Goal: Task Accomplishment & Management: Use online tool/utility

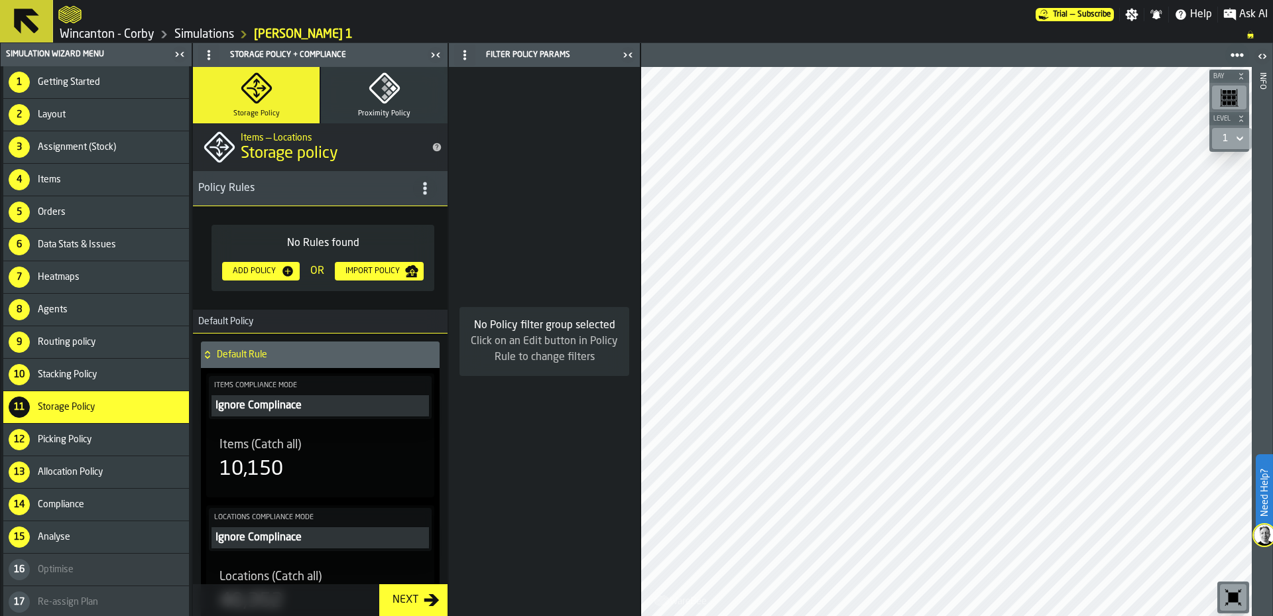
click at [195, 37] on link "Simulations" at bounding box center [204, 34] width 60 height 15
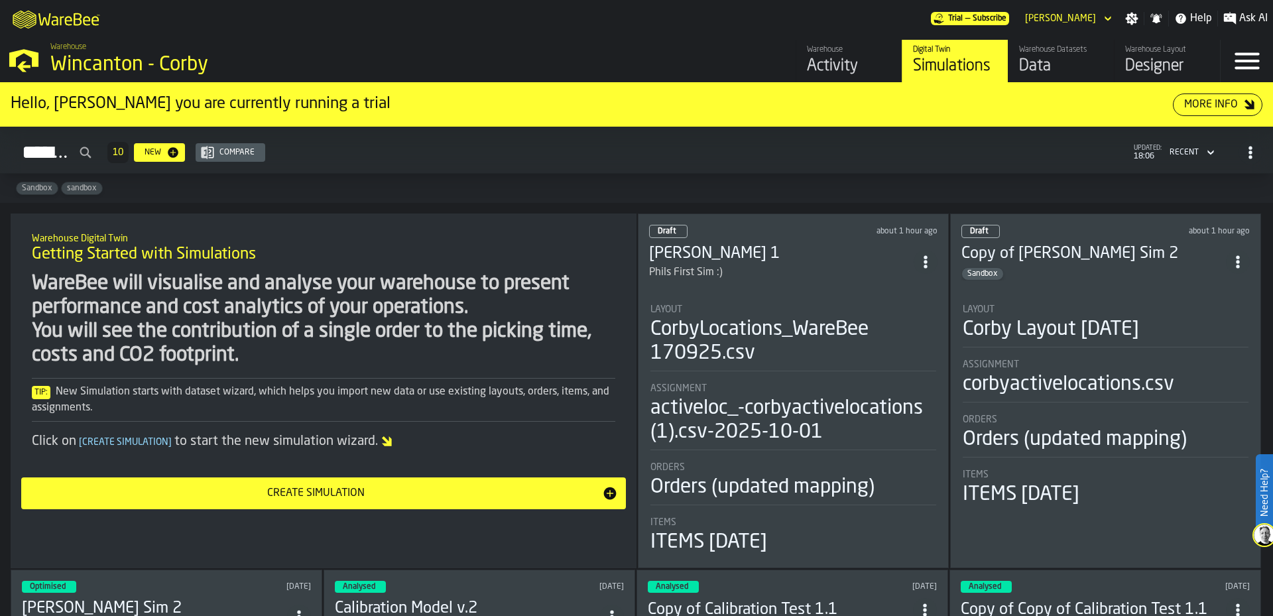
click at [1036, 56] on div "Data" at bounding box center [1061, 66] width 84 height 21
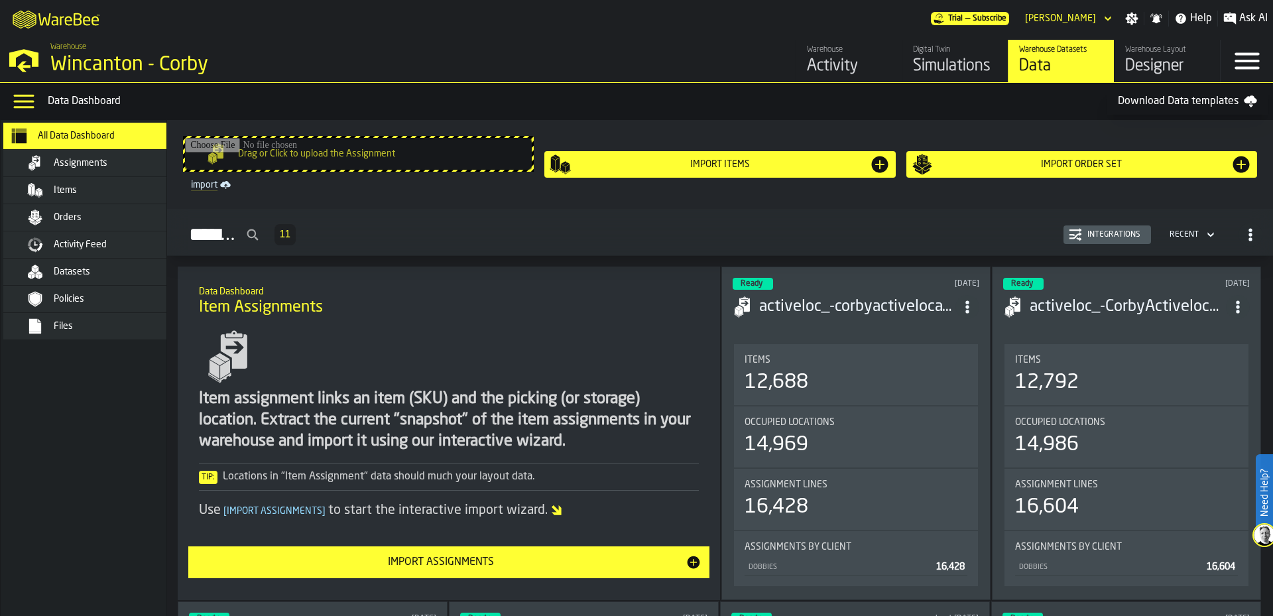
click at [87, 216] on div "Orders" at bounding box center [119, 217] width 130 height 11
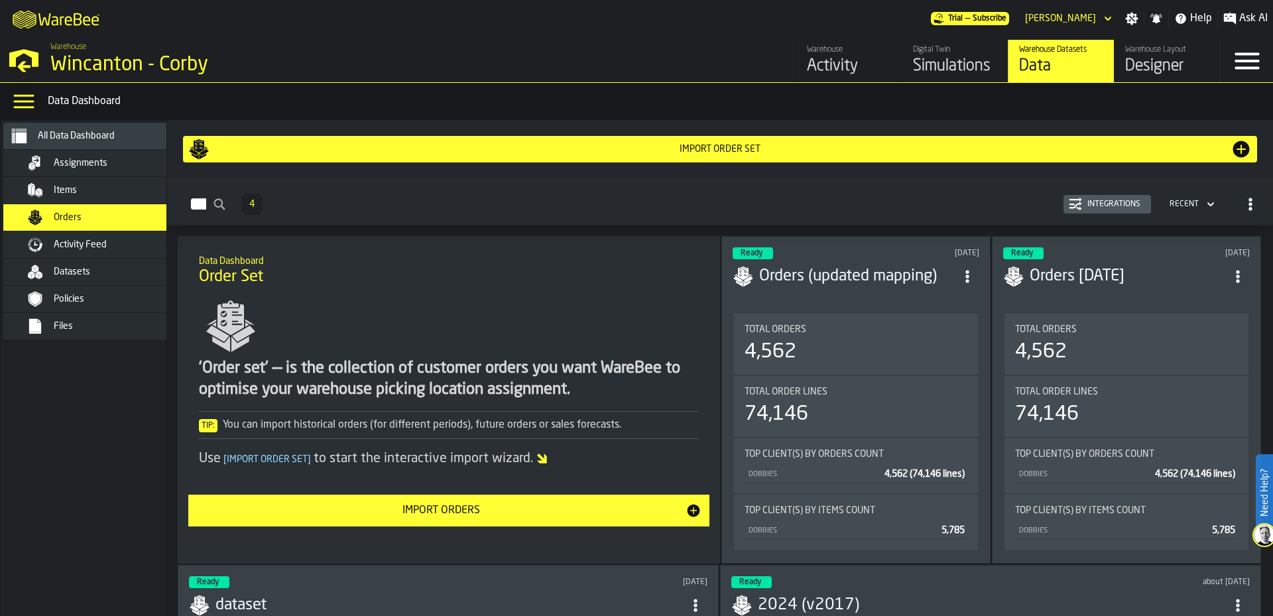
click at [758, 150] on div "Import Order Set" at bounding box center [720, 149] width 1021 height 11
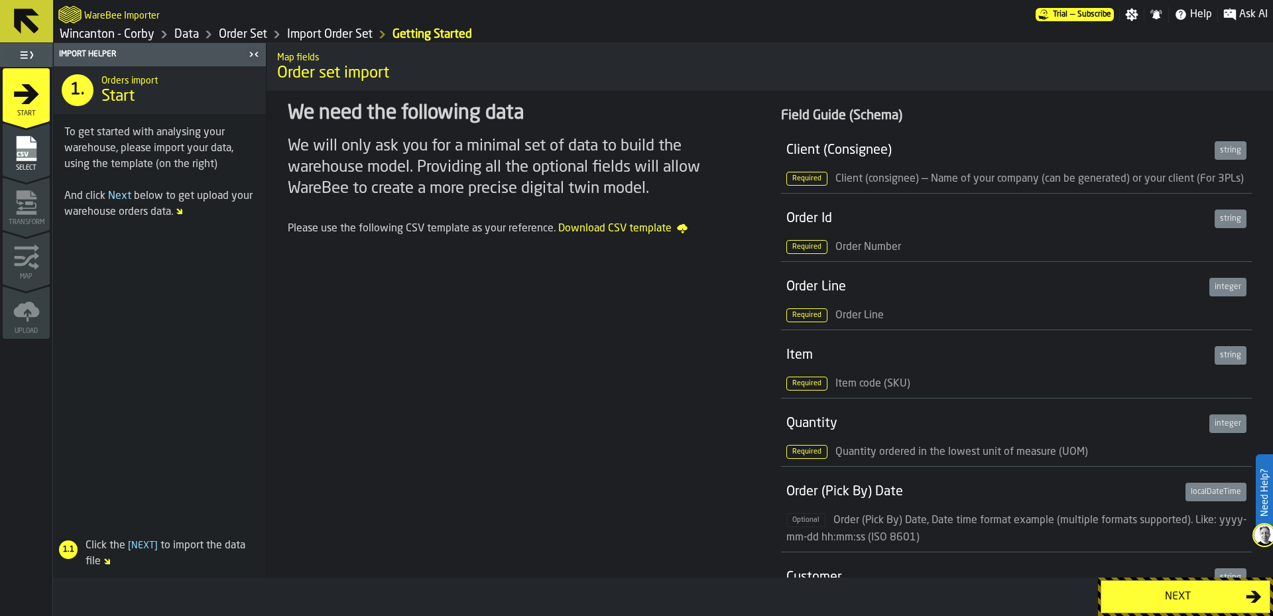
click at [1176, 611] on button "Next" at bounding box center [1186, 596] width 170 height 33
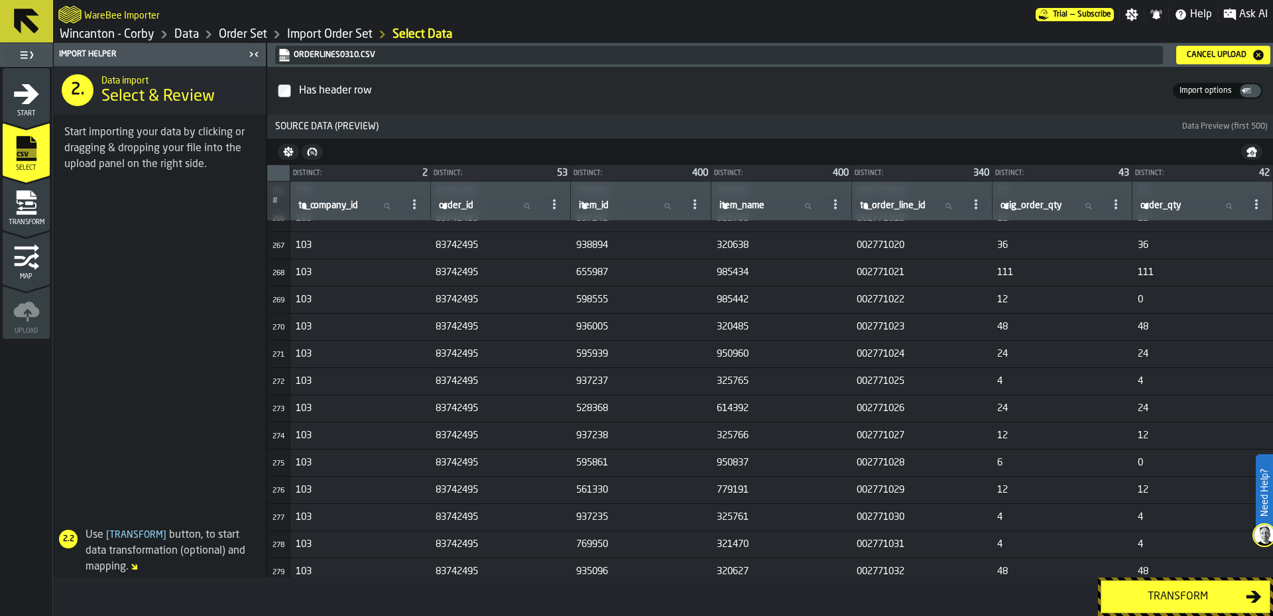
scroll to position [7162, 0]
click at [1163, 599] on div "Transform" at bounding box center [1177, 597] width 137 height 16
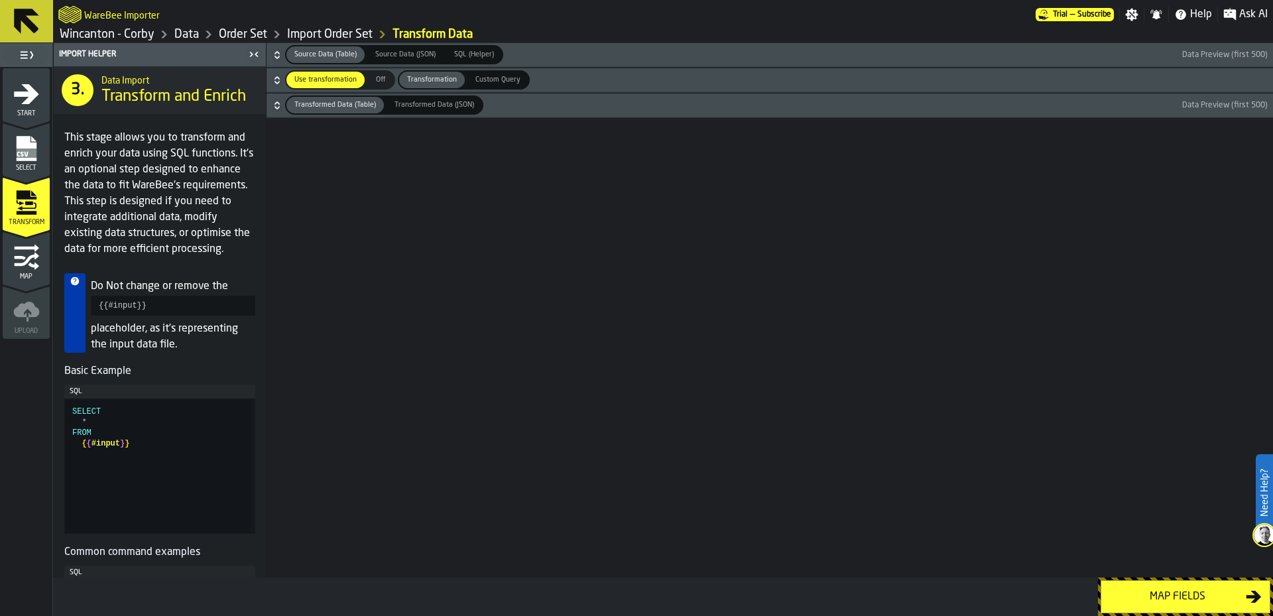
click at [194, 316] on pre "{{#input}}" at bounding box center [173, 306] width 164 height 20
click at [476, 59] on span "SQL (Helper)" at bounding box center [474, 54] width 50 height 11
click at [310, 48] on div "Source Data (Table)" at bounding box center [325, 54] width 78 height 17
click at [1166, 597] on div "Map fields" at bounding box center [1177, 597] width 137 height 16
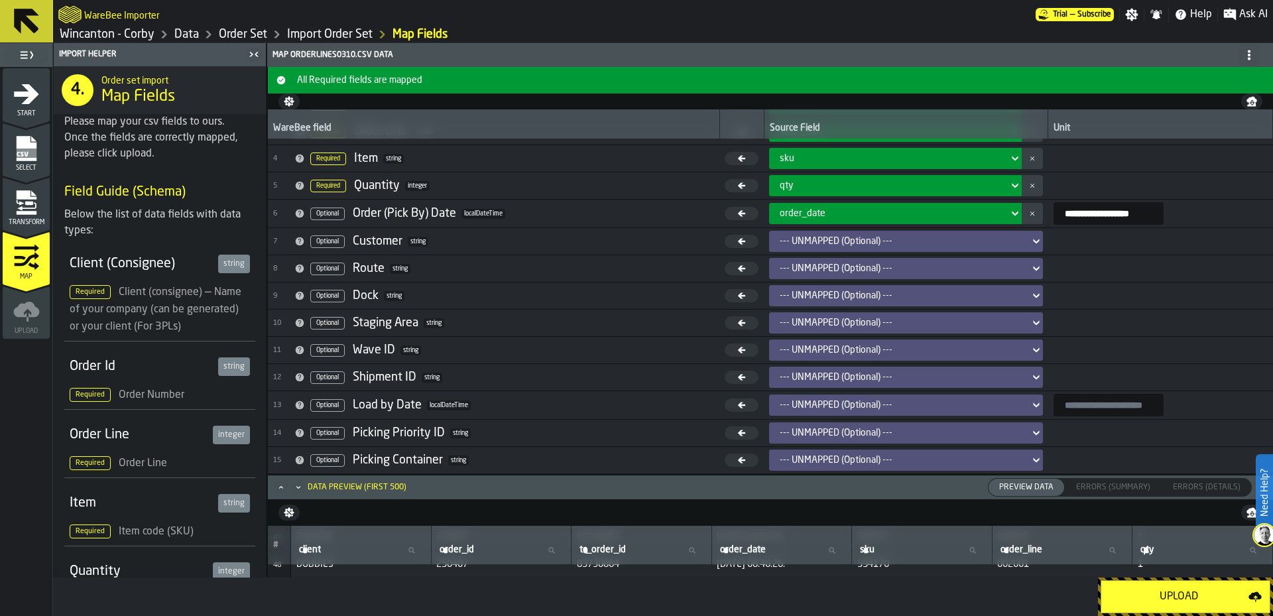
scroll to position [1326, 0]
click at [1190, 600] on div "Upload" at bounding box center [1178, 597] width 139 height 16
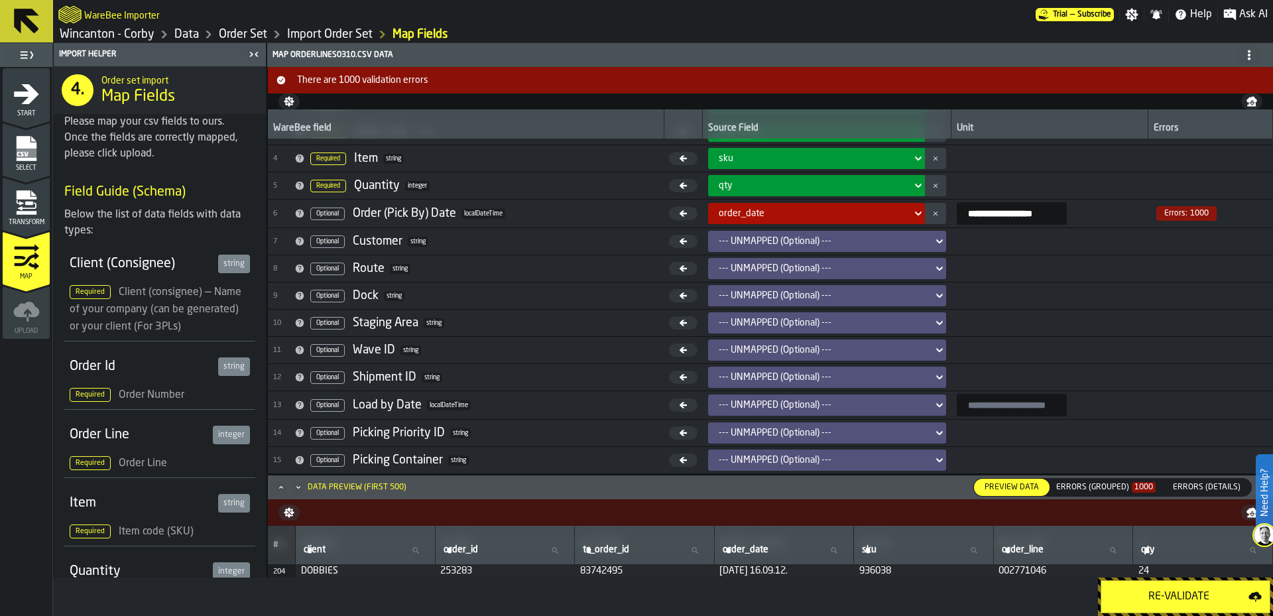
scroll to position [5570, 0]
click at [1232, 593] on div "Re-Validate" at bounding box center [1178, 597] width 139 height 16
click at [39, 163] on div "Select" at bounding box center [26, 153] width 47 height 36
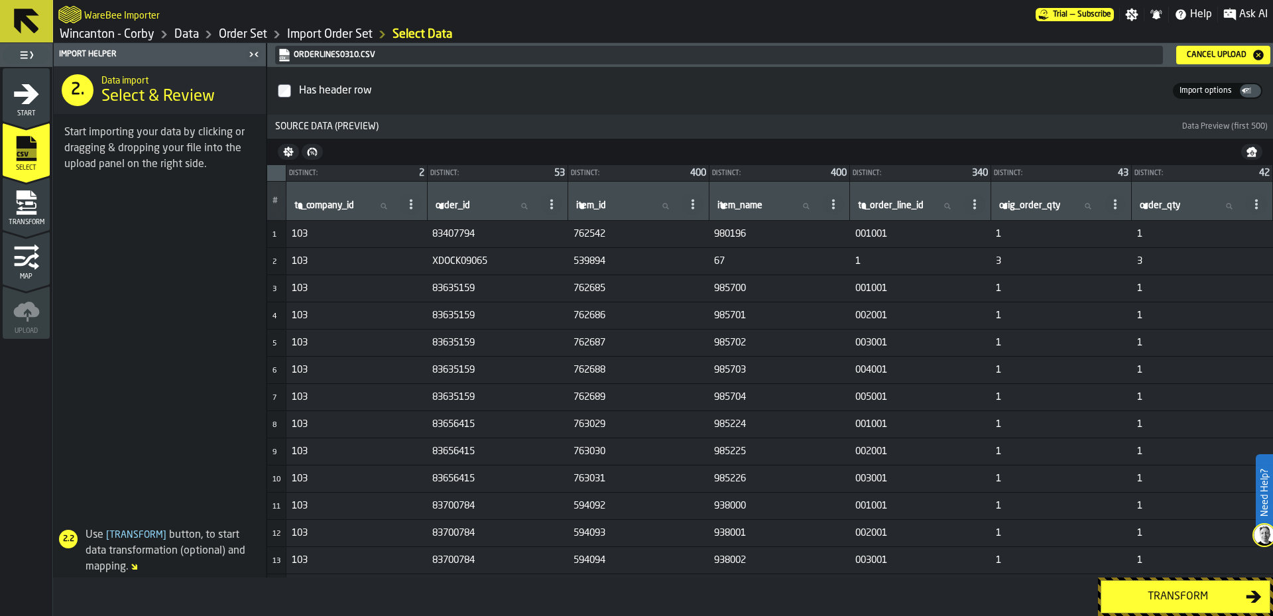
click at [1212, 60] on div "Cancel Upload" at bounding box center [1224, 54] width 84 height 13
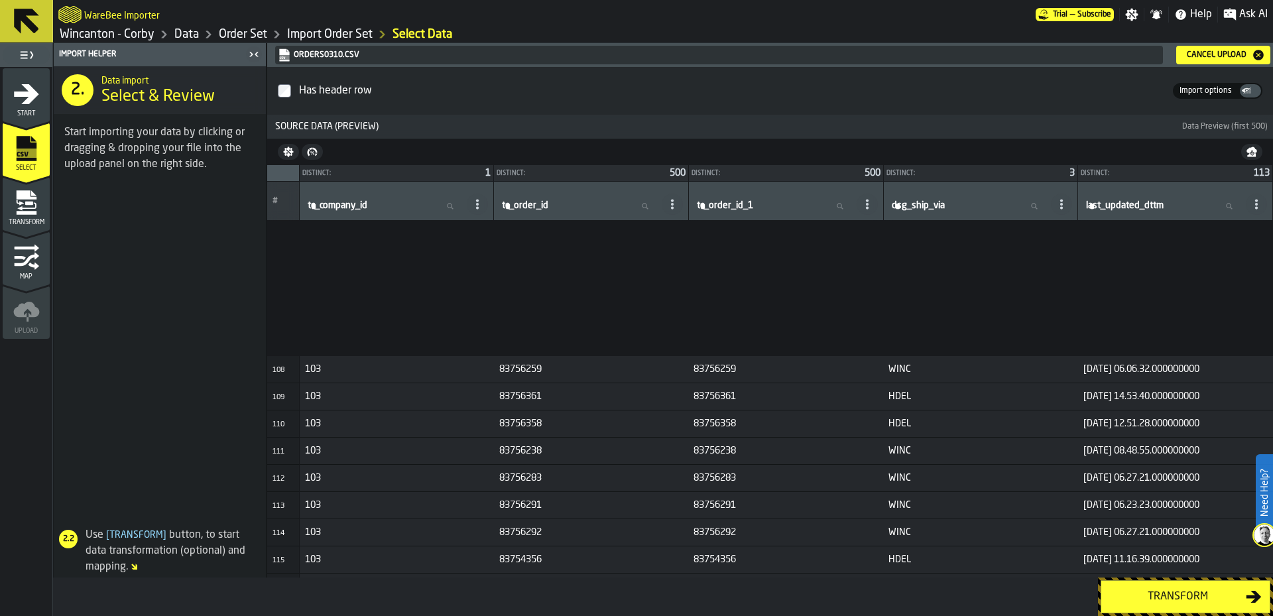
scroll to position [2984, 0]
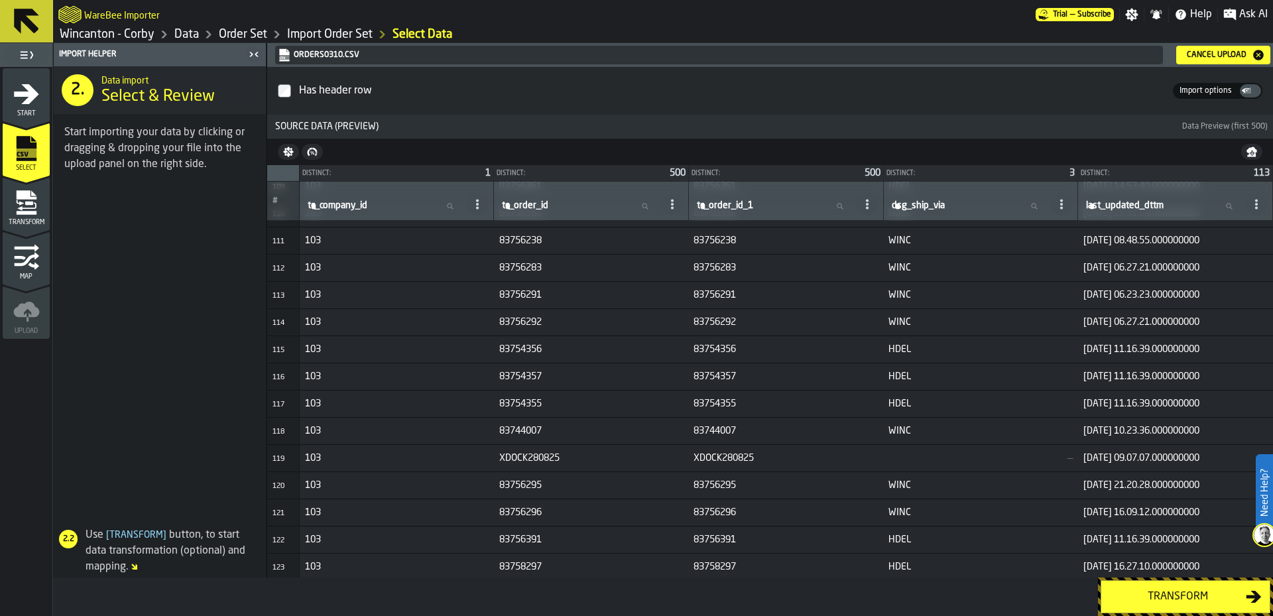
click at [1216, 609] on button "Transform" at bounding box center [1186, 596] width 170 height 33
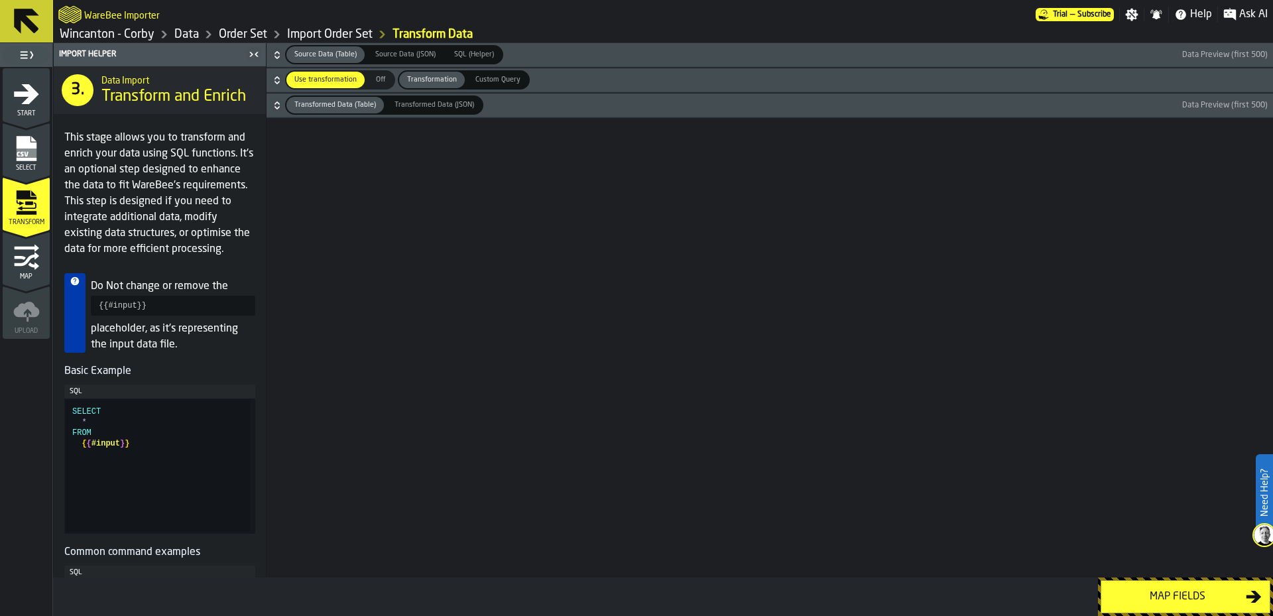
click at [1162, 597] on div "Map fields" at bounding box center [1177, 597] width 137 height 16
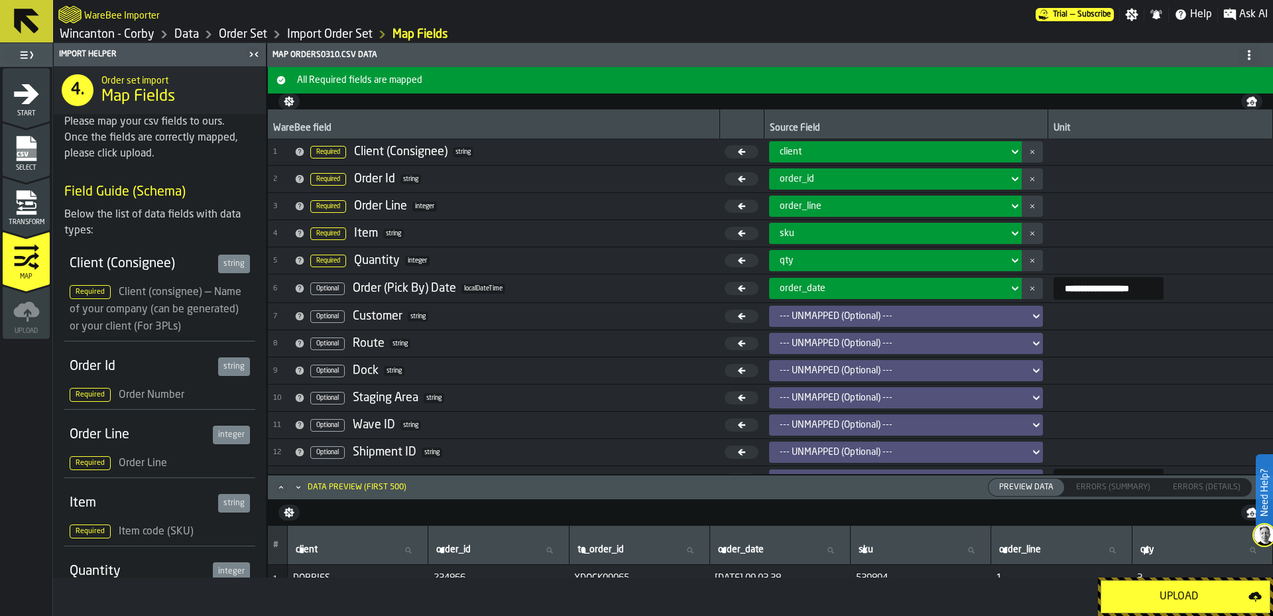
scroll to position [0, 0]
click at [1146, 601] on div "Upload" at bounding box center [1178, 597] width 139 height 16
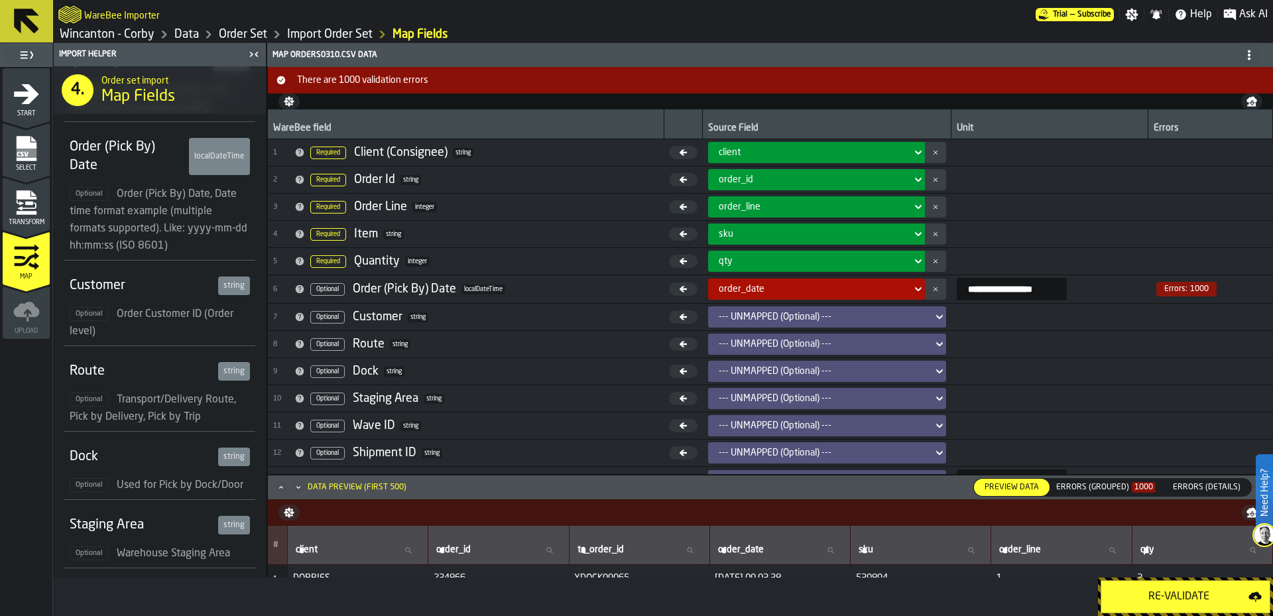
scroll to position [597, 0]
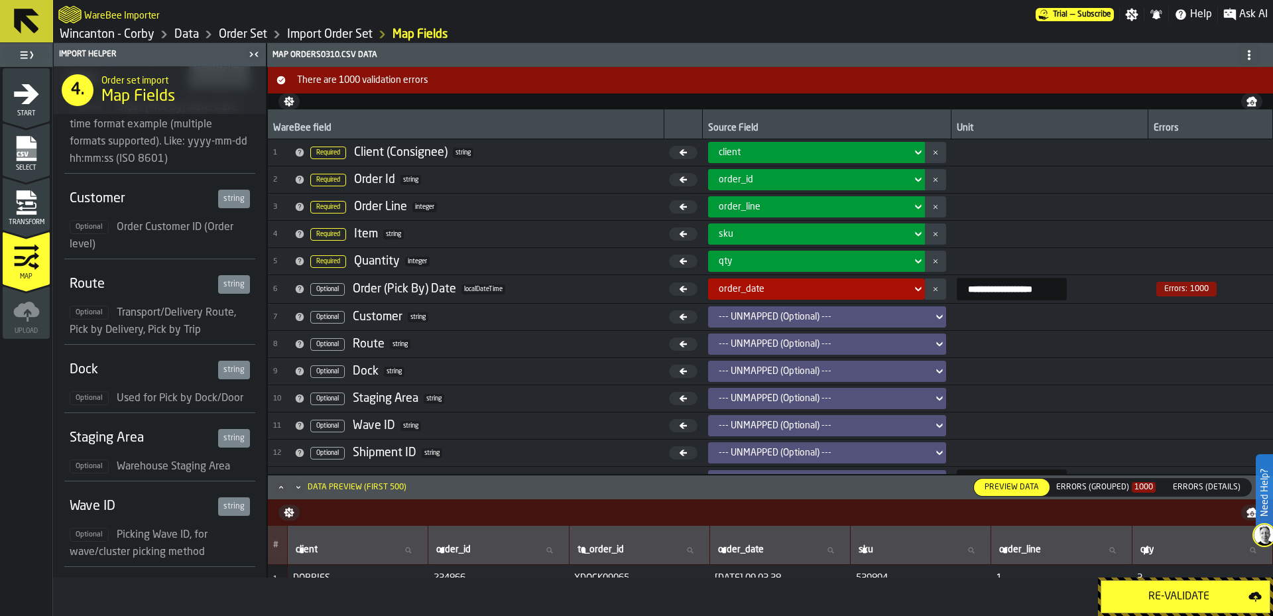
click at [1097, 489] on div "Errors (Grouped) 1000" at bounding box center [1105, 487] width 99 height 9
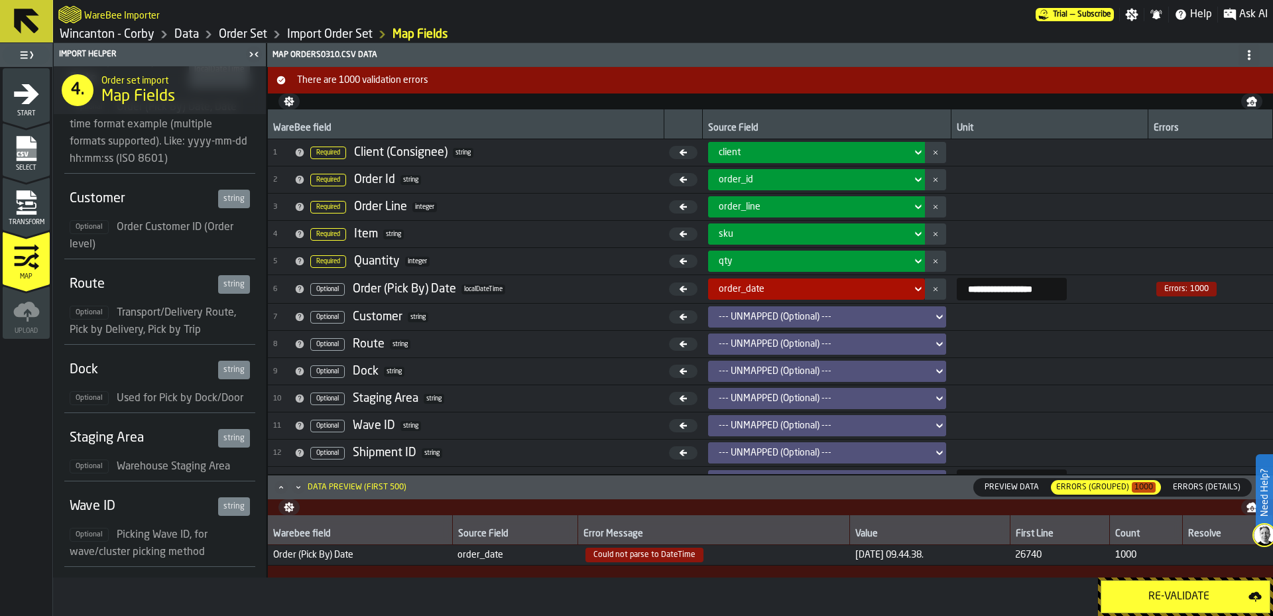
scroll to position [76, 0]
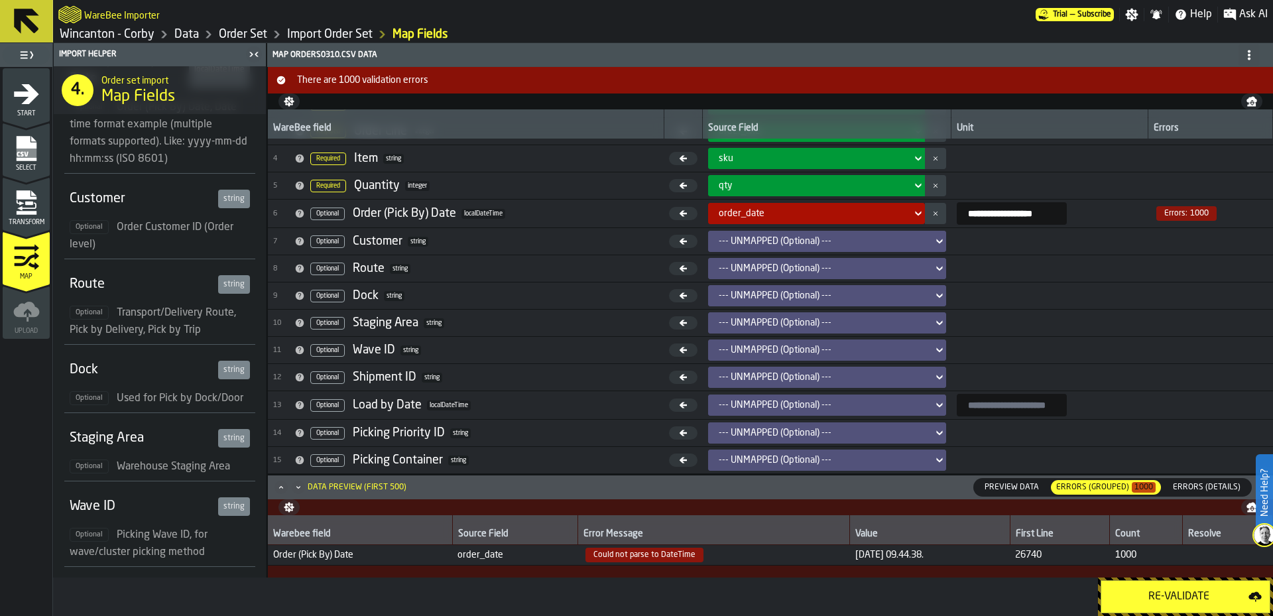
click at [912, 215] on icon at bounding box center [918, 214] width 13 height 16
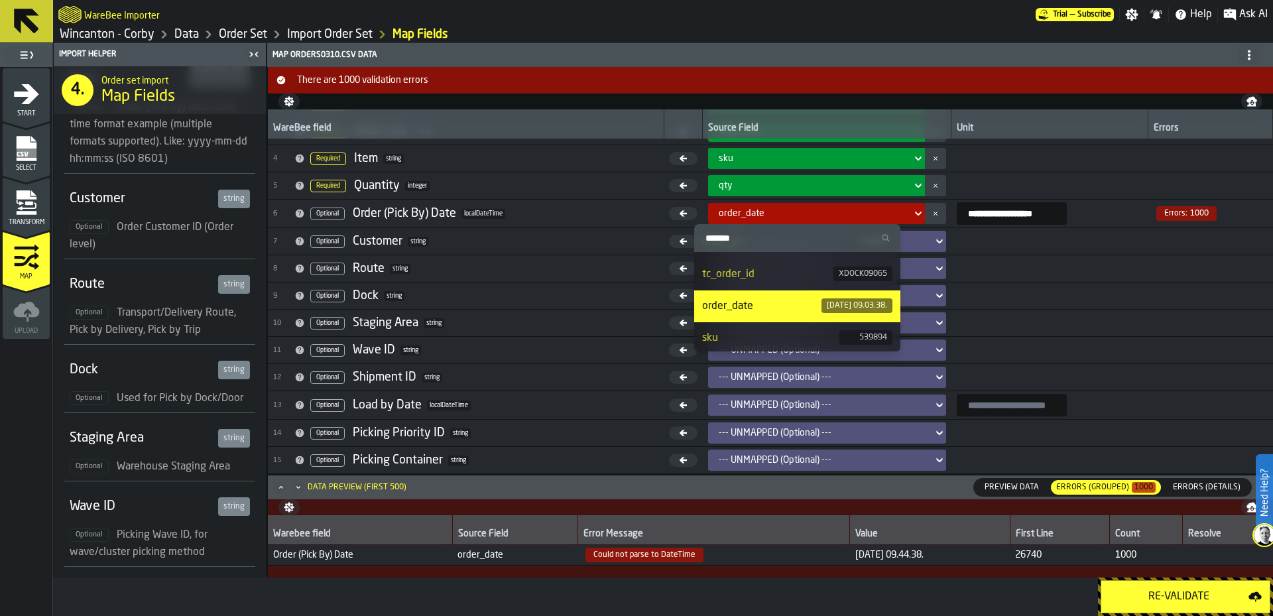
scroll to position [123, 0]
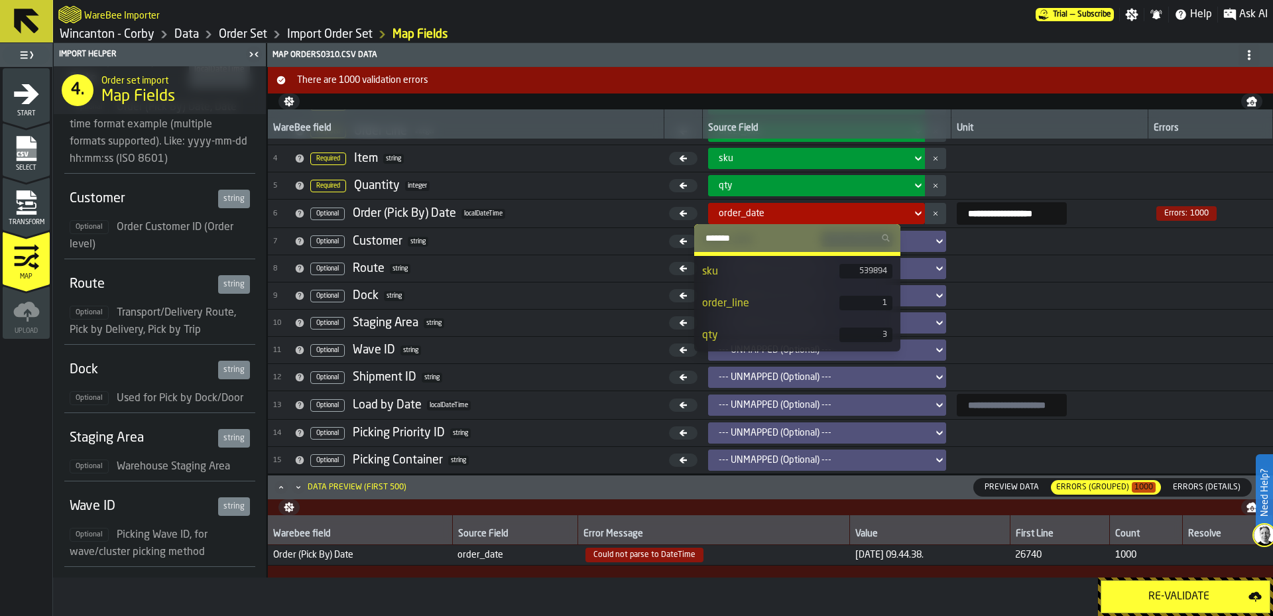
click at [1182, 290] on td at bounding box center [1211, 295] width 125 height 27
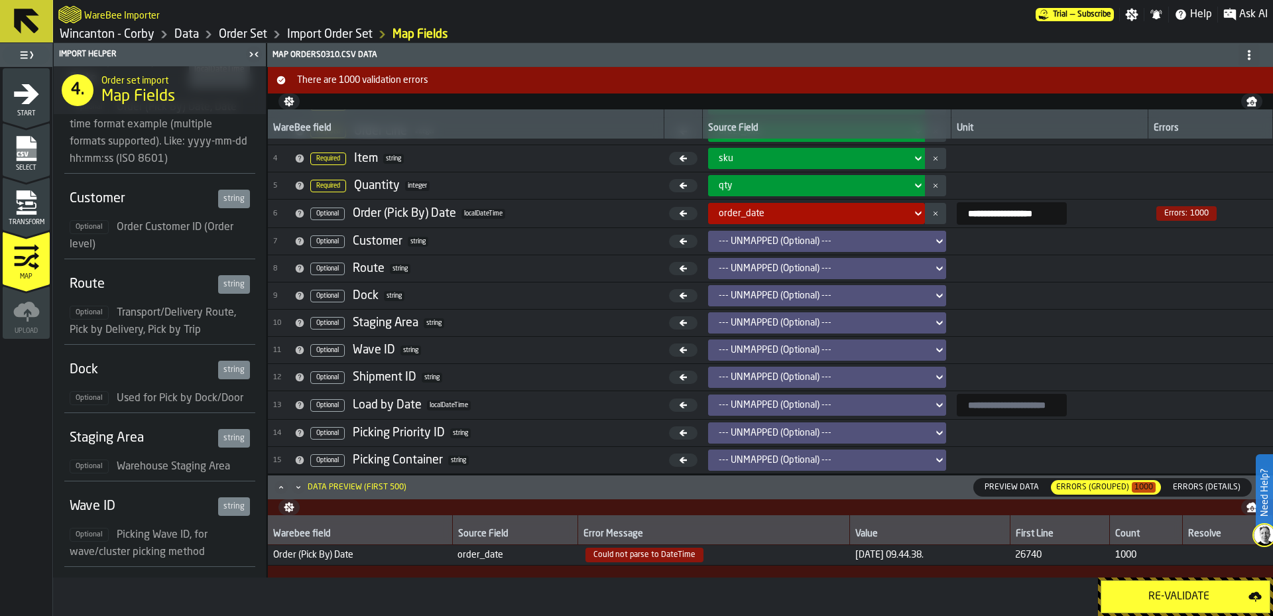
click at [933, 237] on icon at bounding box center [939, 241] width 13 height 16
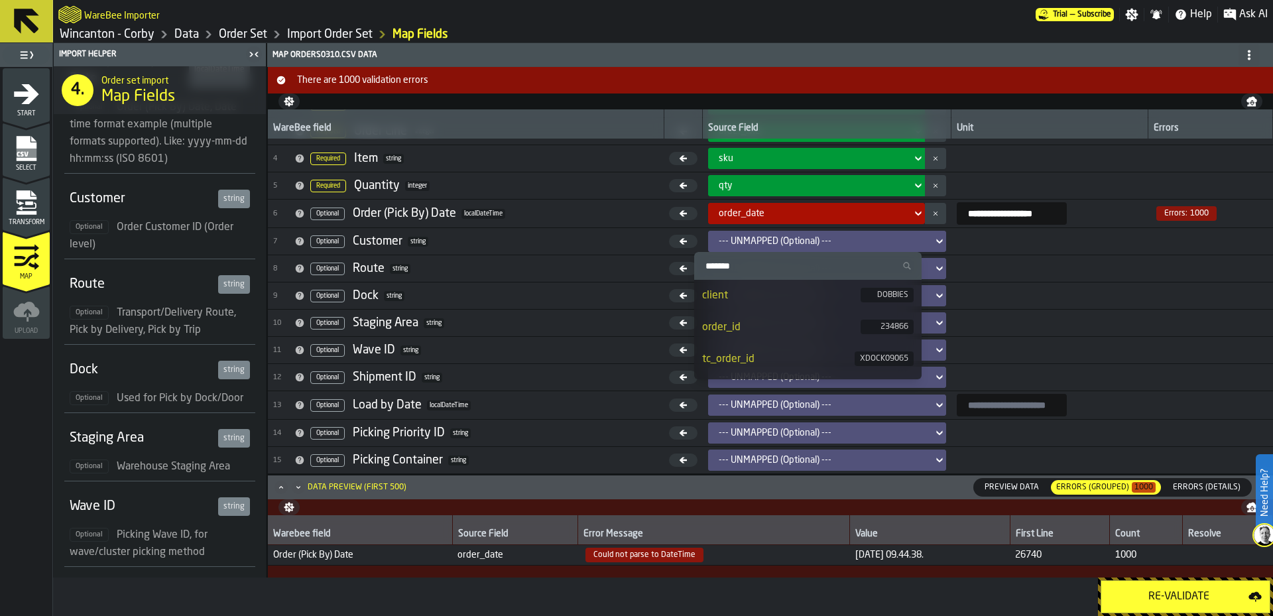
click at [933, 237] on icon at bounding box center [939, 241] width 13 height 16
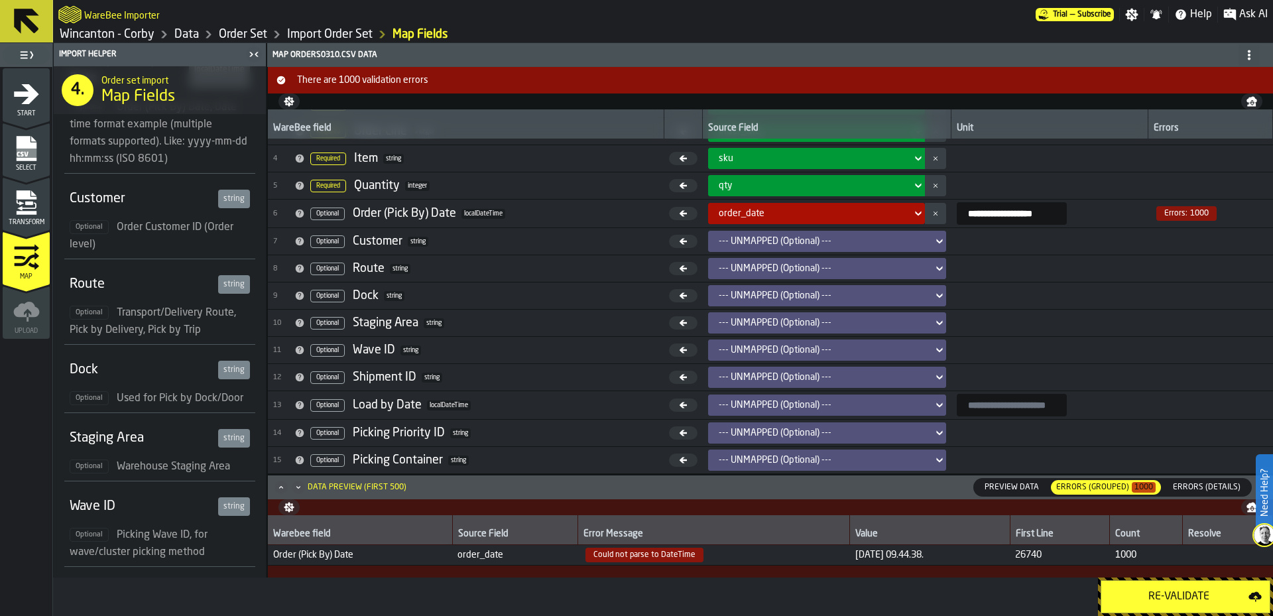
click at [1036, 268] on td at bounding box center [1050, 268] width 197 height 27
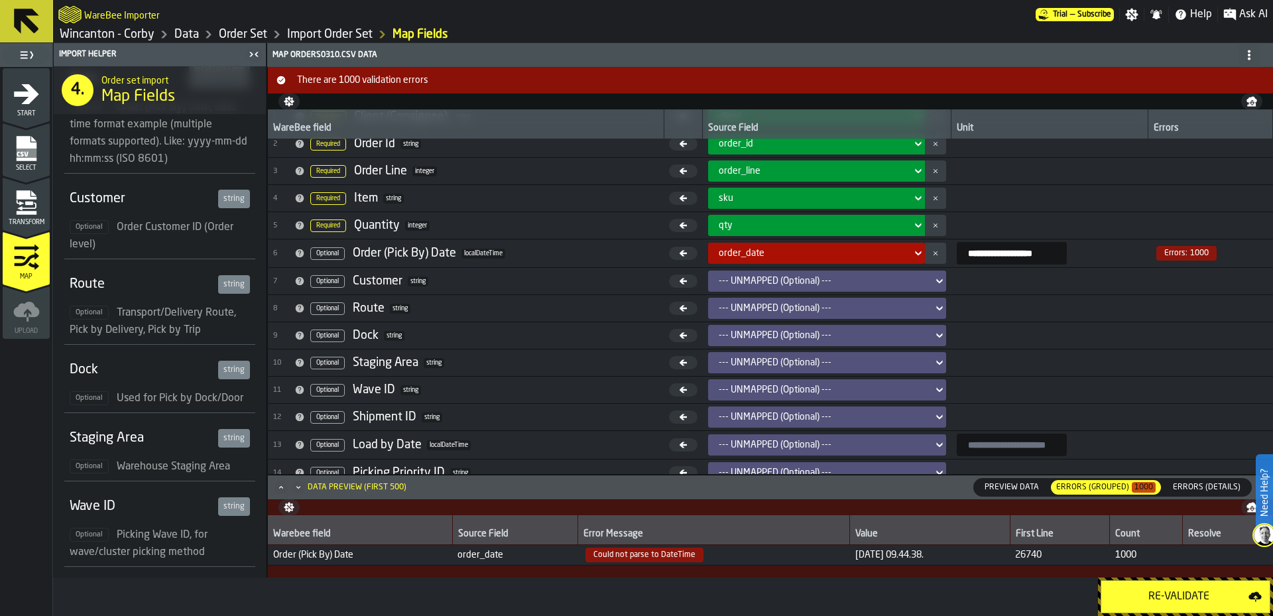
scroll to position [0, 0]
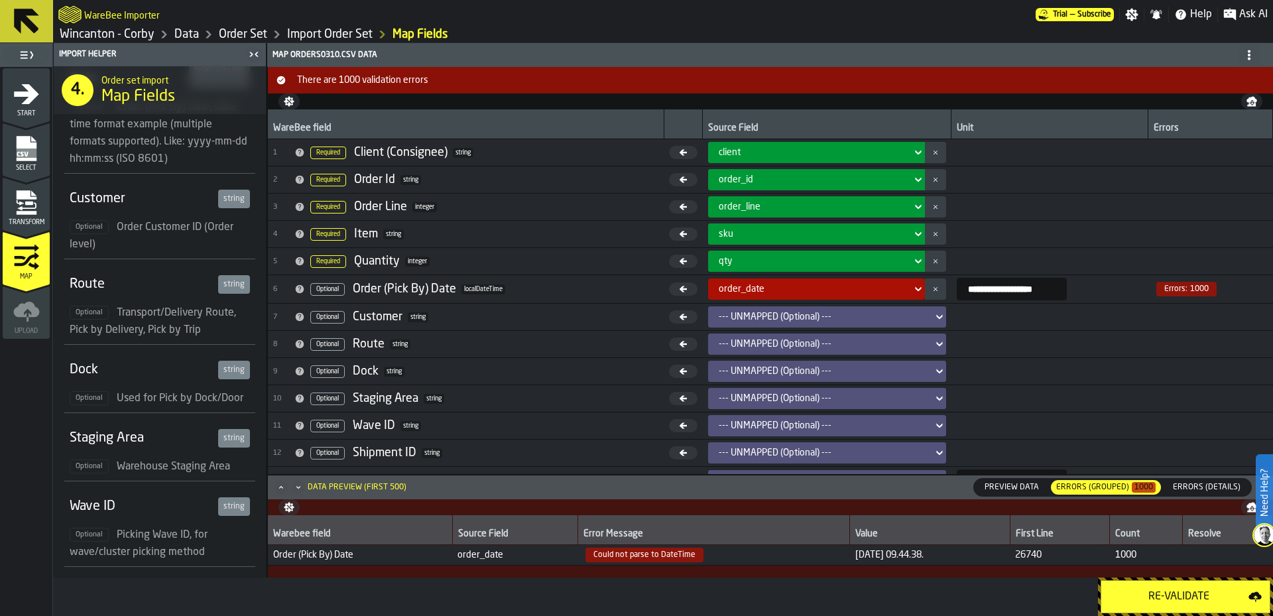
click at [1050, 291] on input "**********" at bounding box center [1012, 289] width 110 height 23
type input "**********"
click at [1133, 609] on button "Re-Validate" at bounding box center [1186, 596] width 170 height 33
click at [1047, 292] on input "**********" at bounding box center [1012, 289] width 110 height 23
type input "**********"
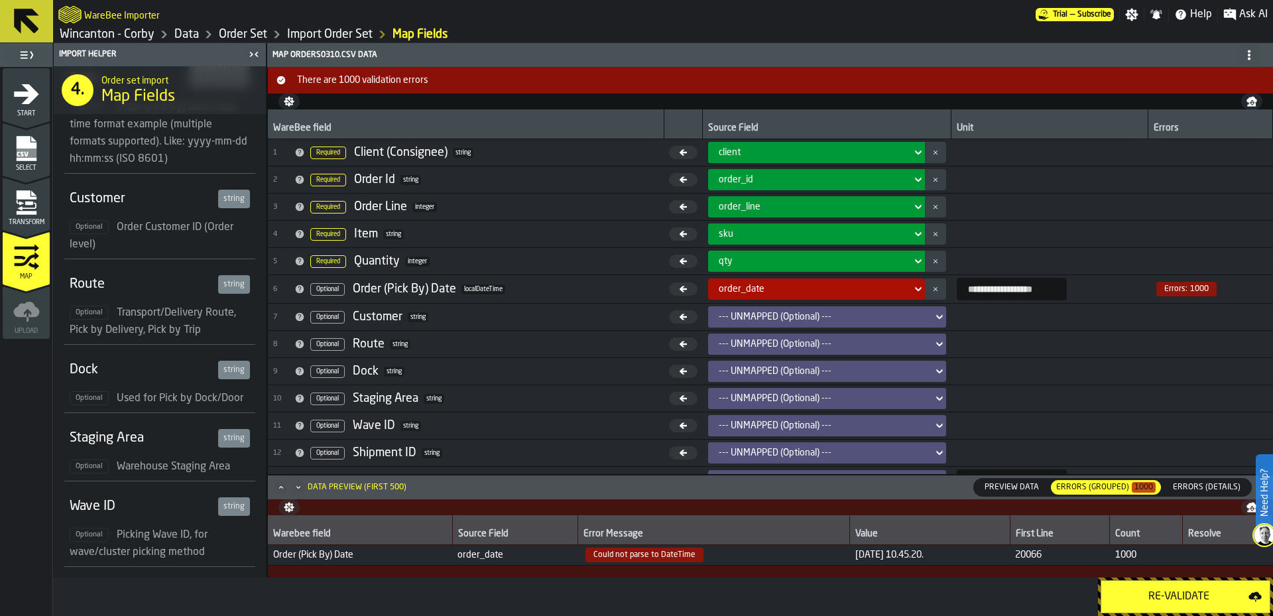
click at [1178, 604] on div "Re-Validate" at bounding box center [1178, 597] width 139 height 16
click at [17, 200] on icon "menu Transform" at bounding box center [20, 202] width 8 height 5
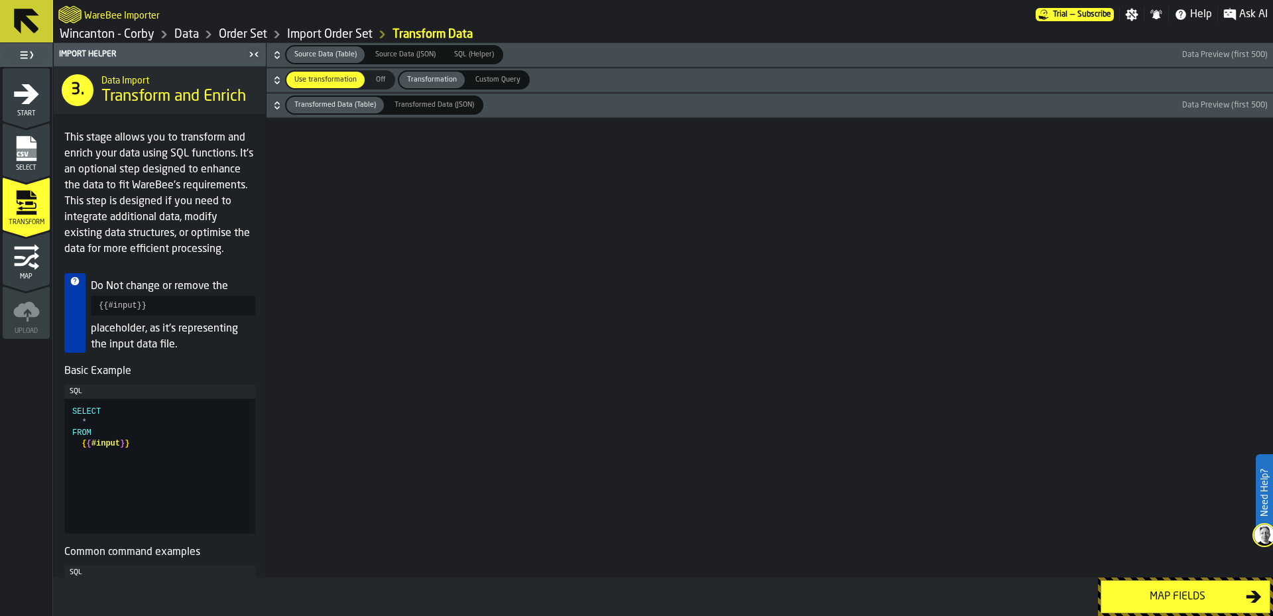
click at [26, 141] on icon "menu Select" at bounding box center [26, 148] width 20 height 25
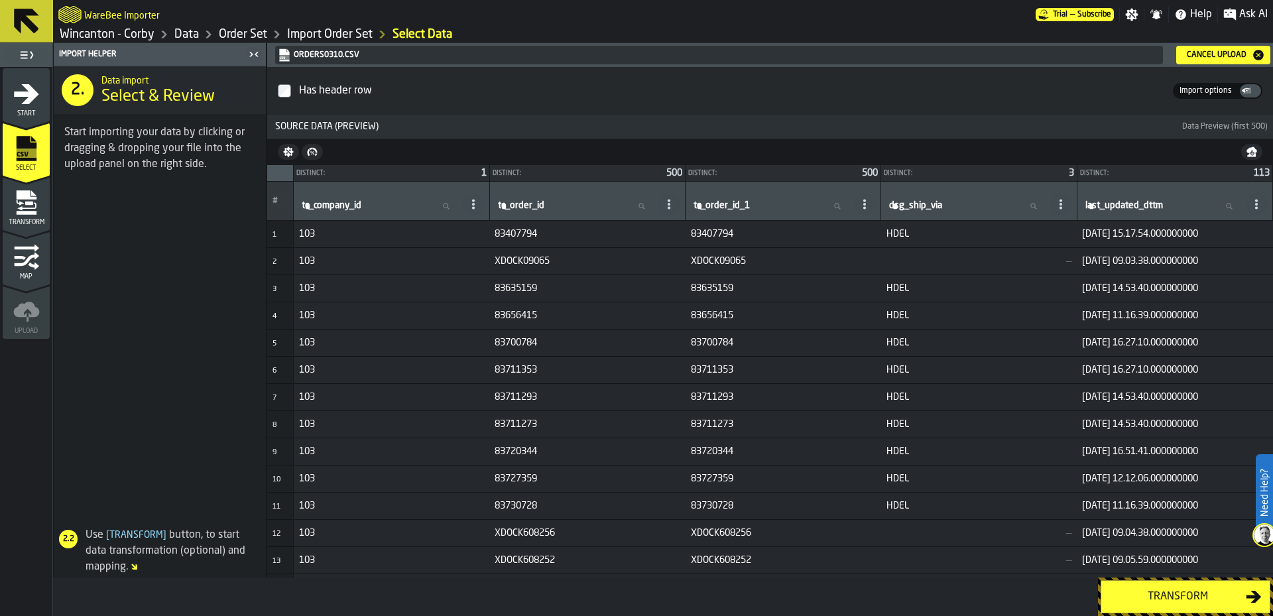
click at [1200, 56] on div "Cancel Upload" at bounding box center [1217, 54] width 70 height 9
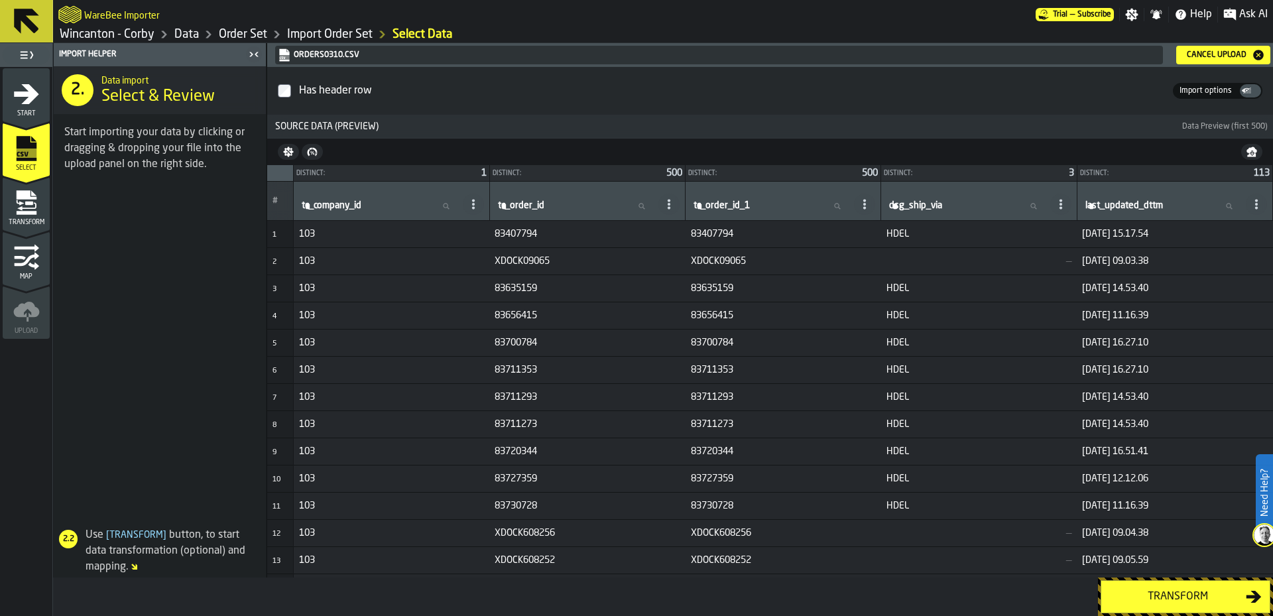
click at [1139, 597] on div "Transform" at bounding box center [1177, 597] width 137 height 16
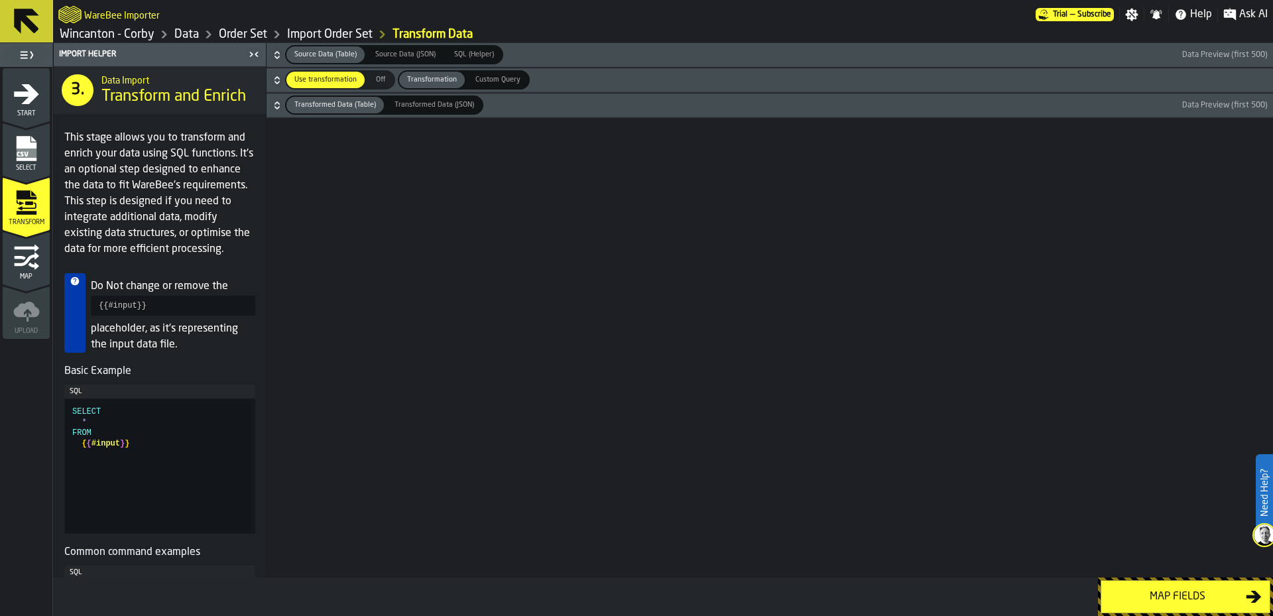
click at [1175, 605] on button "Map fields" at bounding box center [1186, 596] width 170 height 33
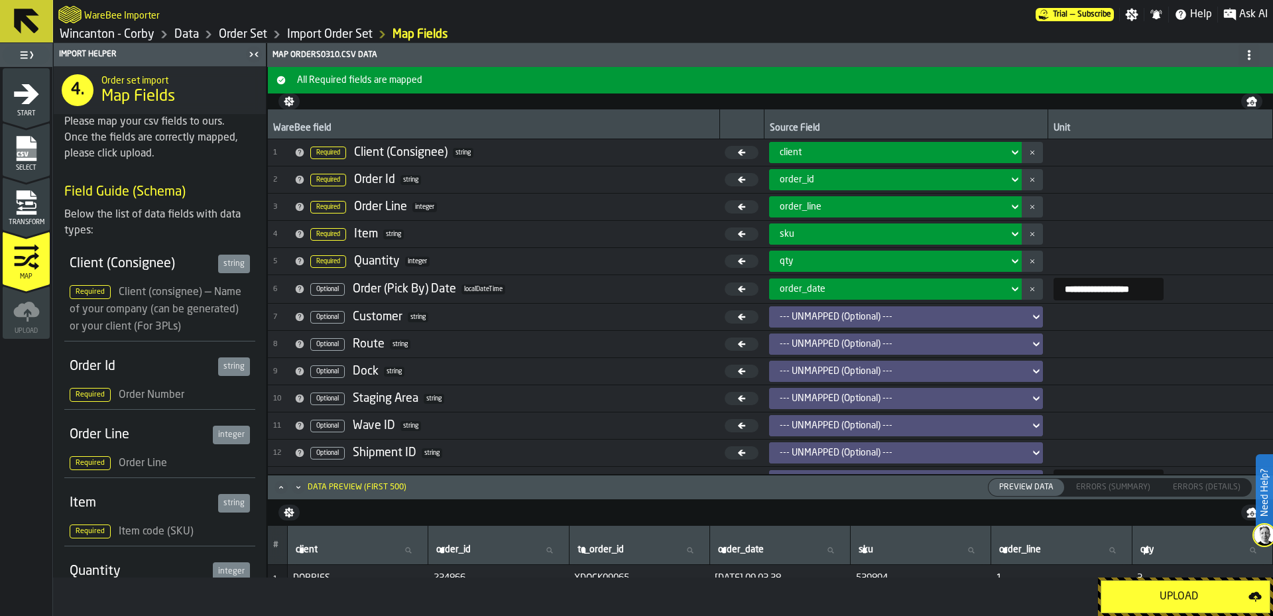
click at [1146, 599] on div "Upload" at bounding box center [1178, 597] width 139 height 16
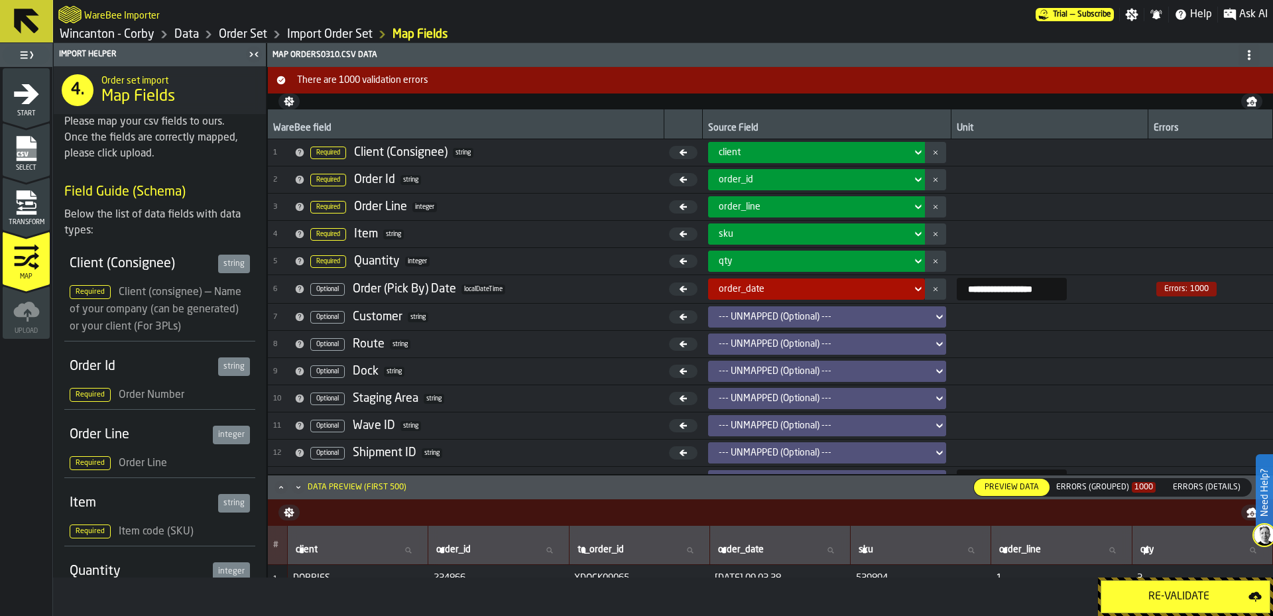
click at [1076, 489] on div "Errors (Grouped) 1000" at bounding box center [1105, 487] width 99 height 9
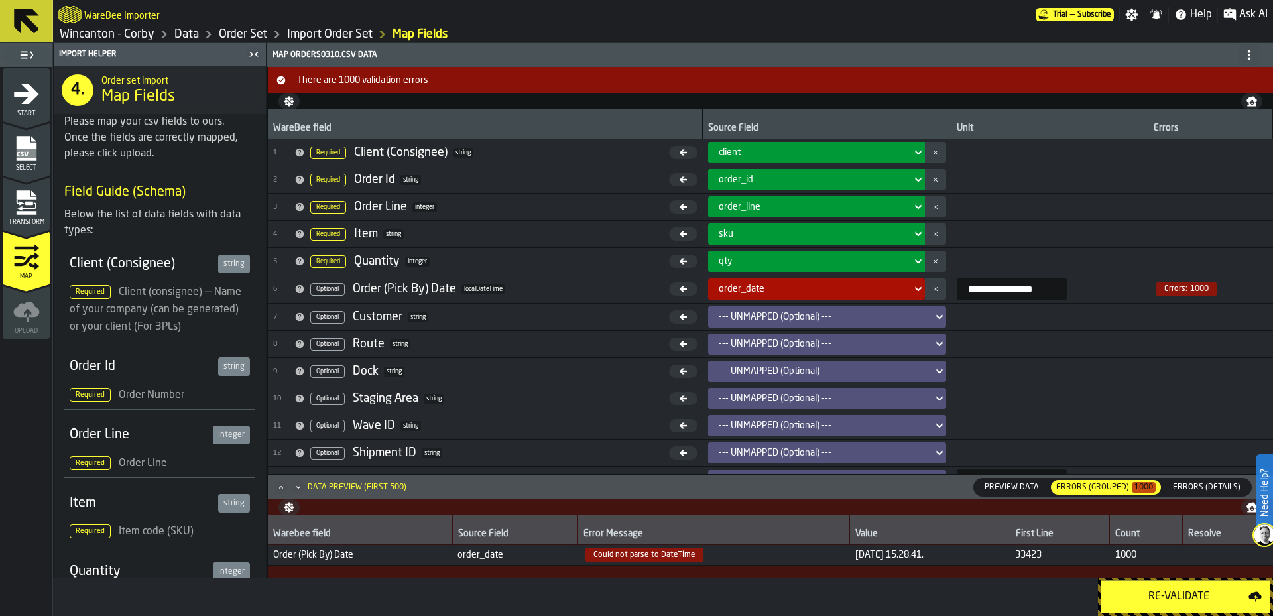
click at [16, 209] on icon "menu Transform" at bounding box center [26, 203] width 27 height 27
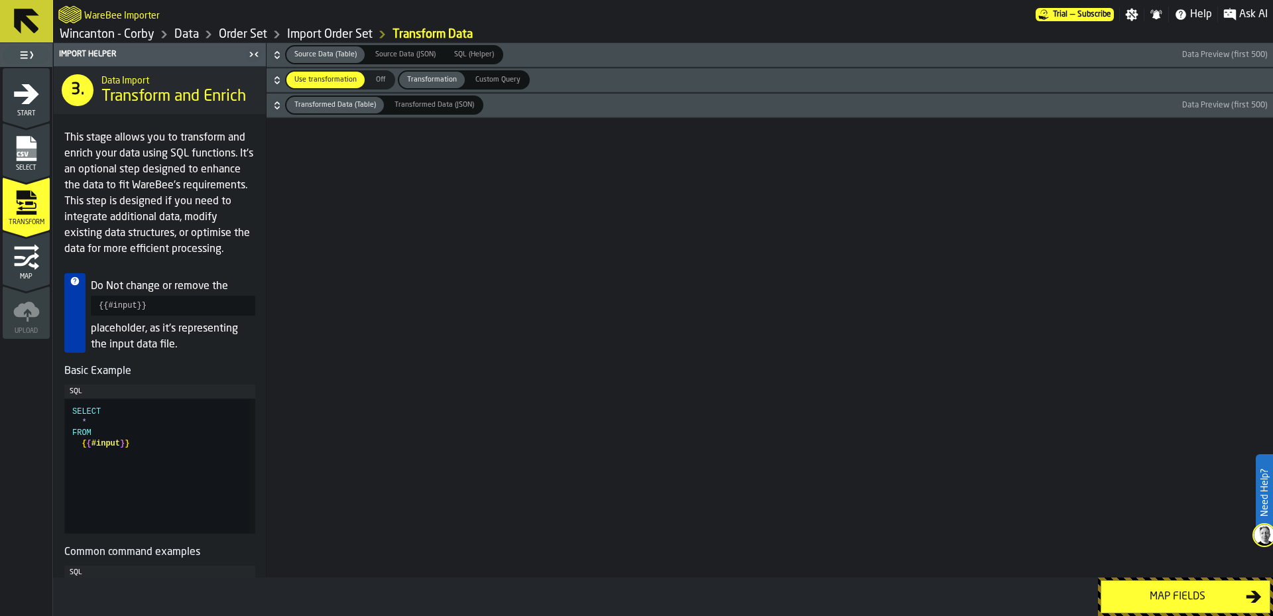
click at [326, 111] on div "Transformed Data (Table)" at bounding box center [334, 105] width 97 height 17
click at [426, 101] on span "Transformed Data (JSON)" at bounding box center [434, 104] width 90 height 11
click at [349, 105] on span "Transformed Data (Table)" at bounding box center [335, 104] width 92 height 11
click at [488, 84] on span "Custom Query" at bounding box center [498, 79] width 56 height 11
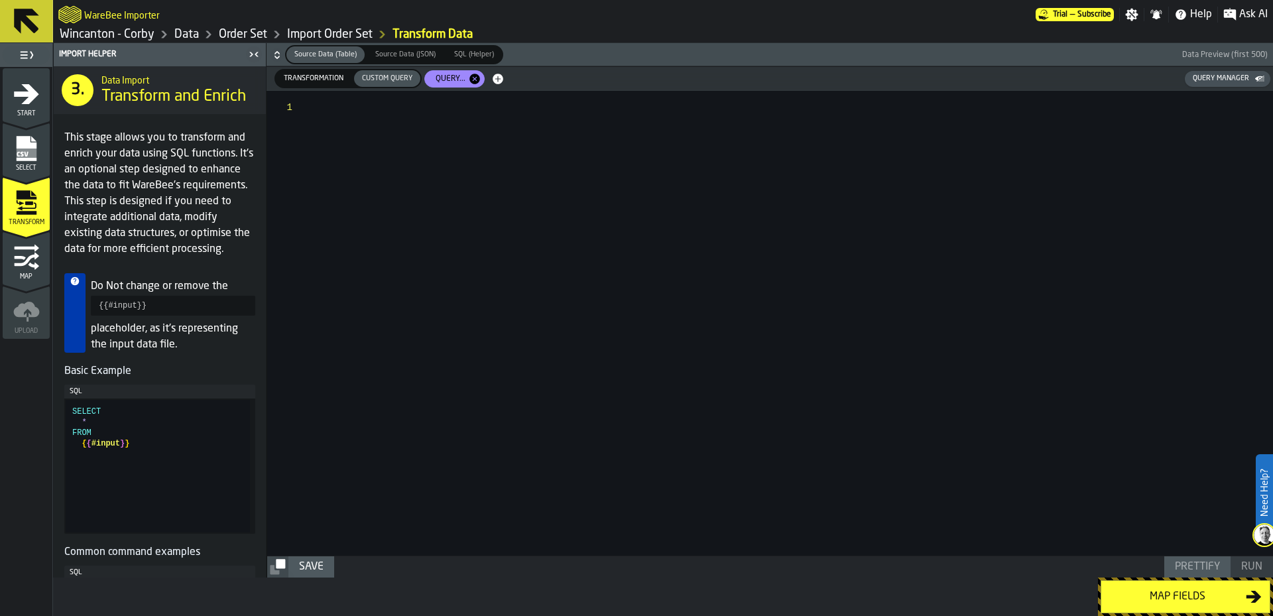
click at [471, 54] on span "SQL (Helper)" at bounding box center [474, 54] width 50 height 11
click at [322, 57] on span "Source Data (Table)" at bounding box center [325, 54] width 73 height 11
click at [312, 75] on span "Transformation" at bounding box center [314, 78] width 70 height 11
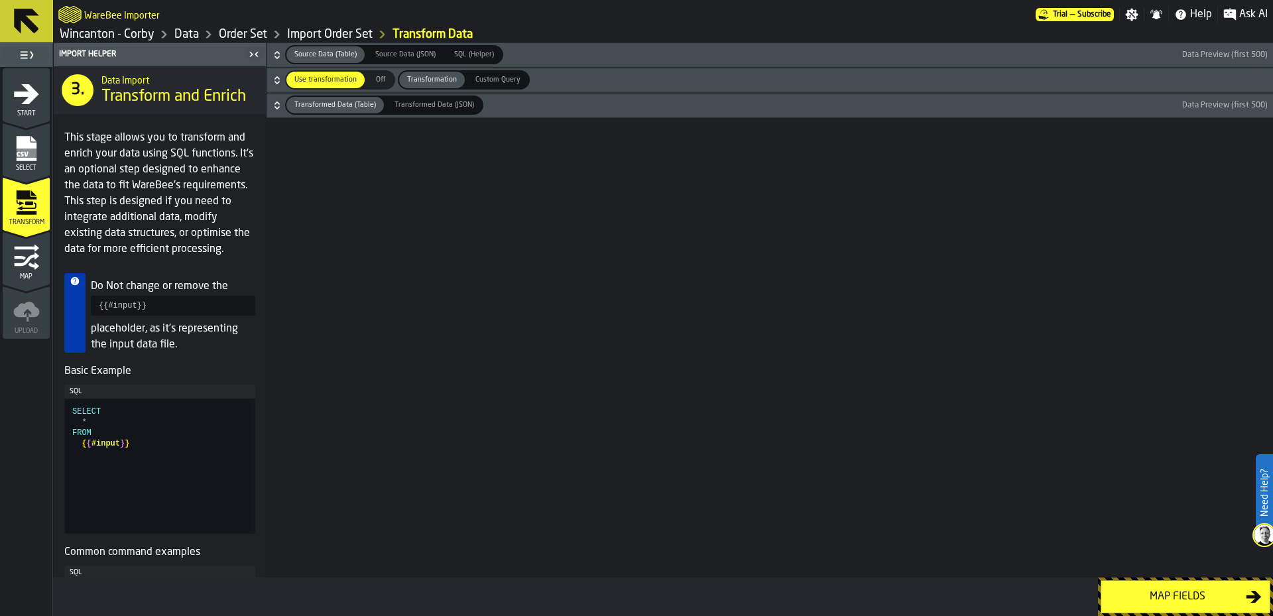
click at [762, 294] on div "Source Data (Table) Source Data (Table) Source Data (JSON) Source Data (JSON) S…" at bounding box center [770, 310] width 1007 height 534
click at [343, 34] on link "Import Order Set" at bounding box center [330, 34] width 86 height 15
click at [244, 33] on link "Order Set" at bounding box center [243, 34] width 48 height 15
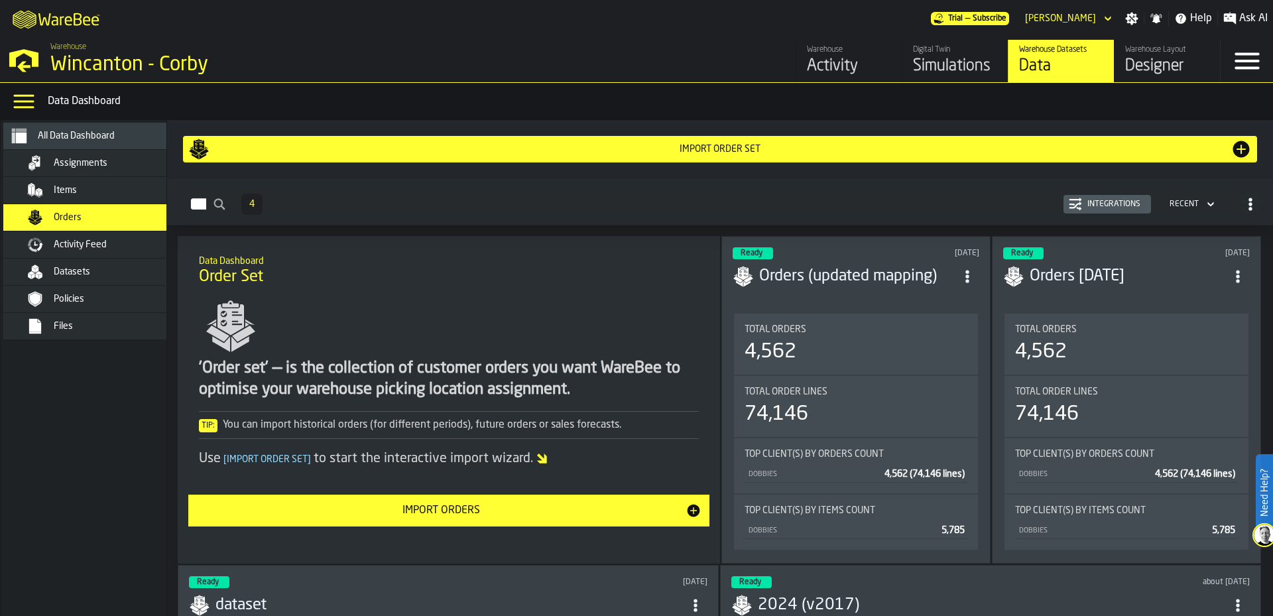
click at [828, 286] on header "Ready [DATE] Orders (updated mapping)" at bounding box center [856, 273] width 247 height 53
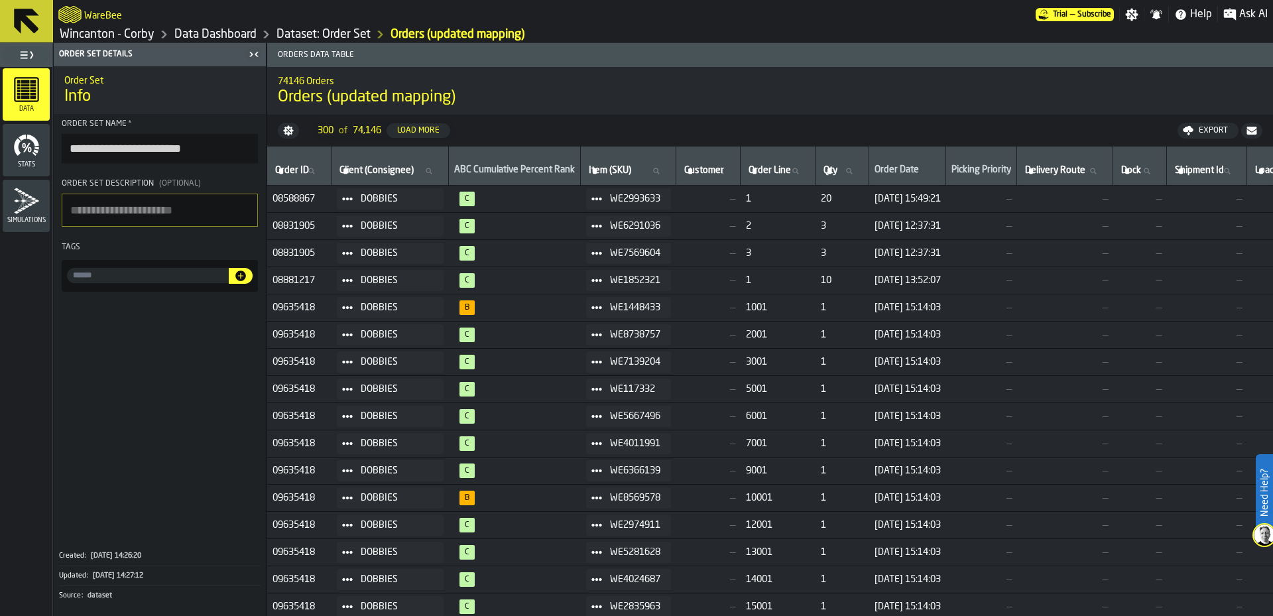
click at [21, 195] on icon "menu Simulations" at bounding box center [26, 201] width 27 height 27
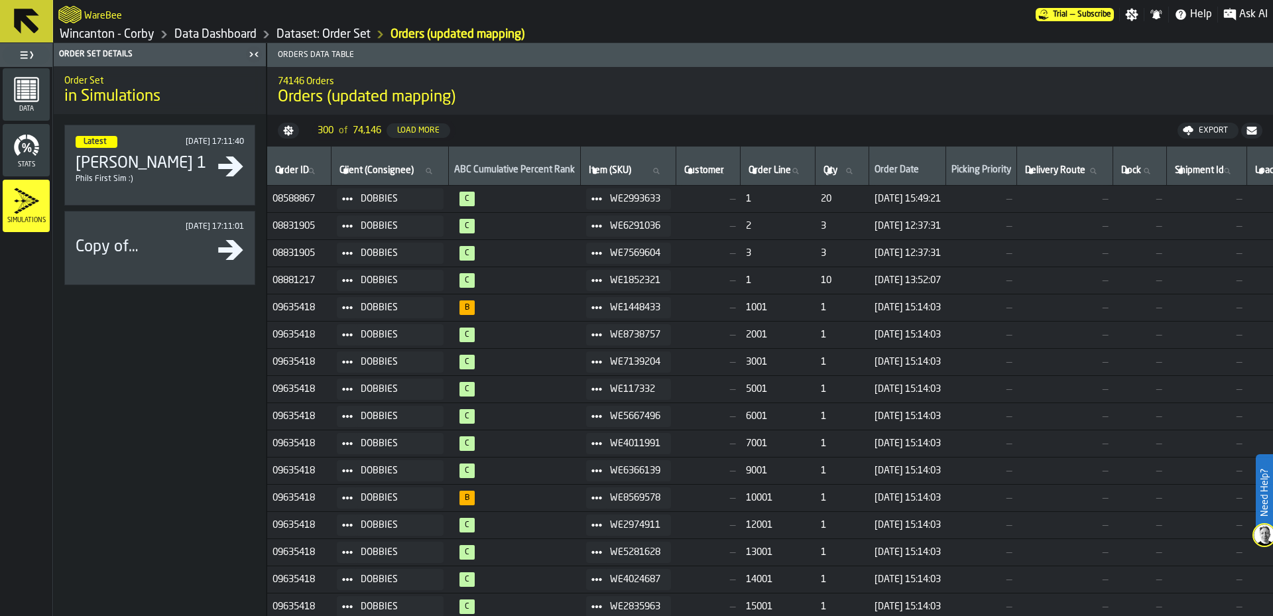
click at [19, 92] on icon "menu Data" at bounding box center [26, 89] width 27 height 27
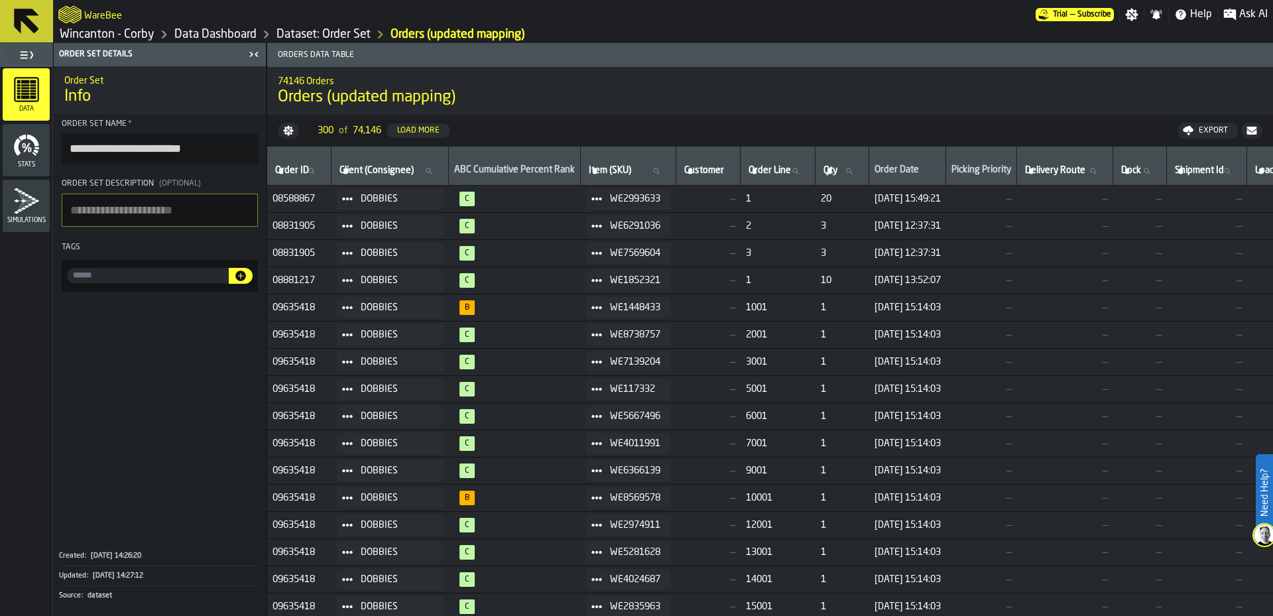
click at [310, 30] on link "Dataset: Order Set" at bounding box center [324, 34] width 94 height 15
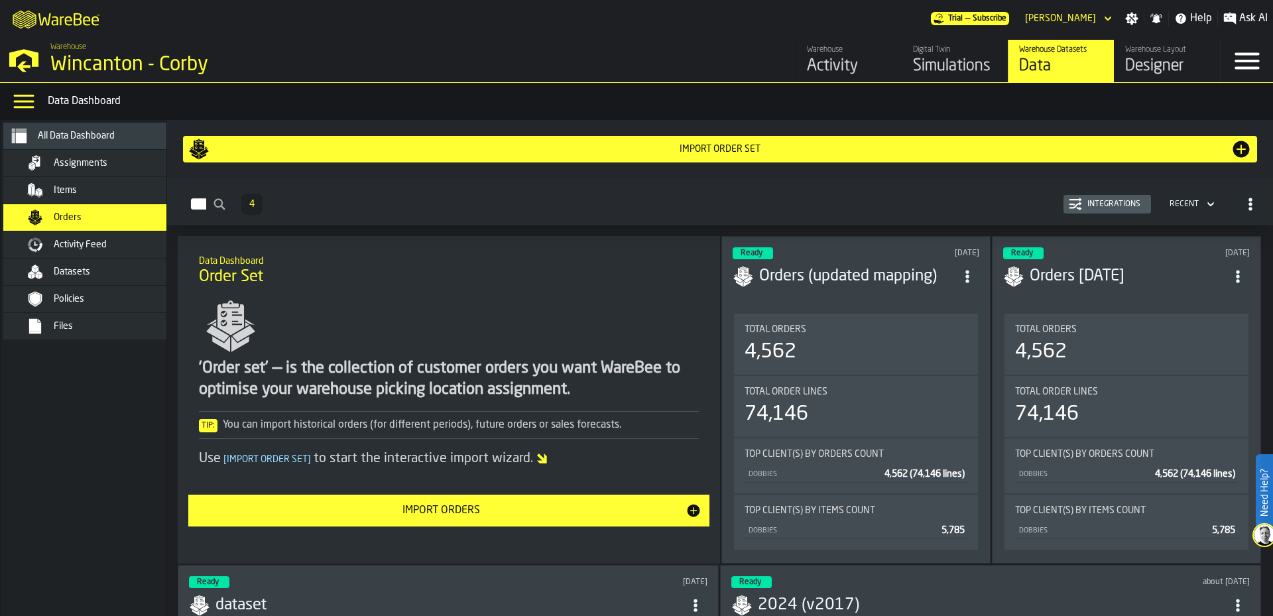
click at [104, 246] on span "Activity Feed" at bounding box center [80, 244] width 53 height 11
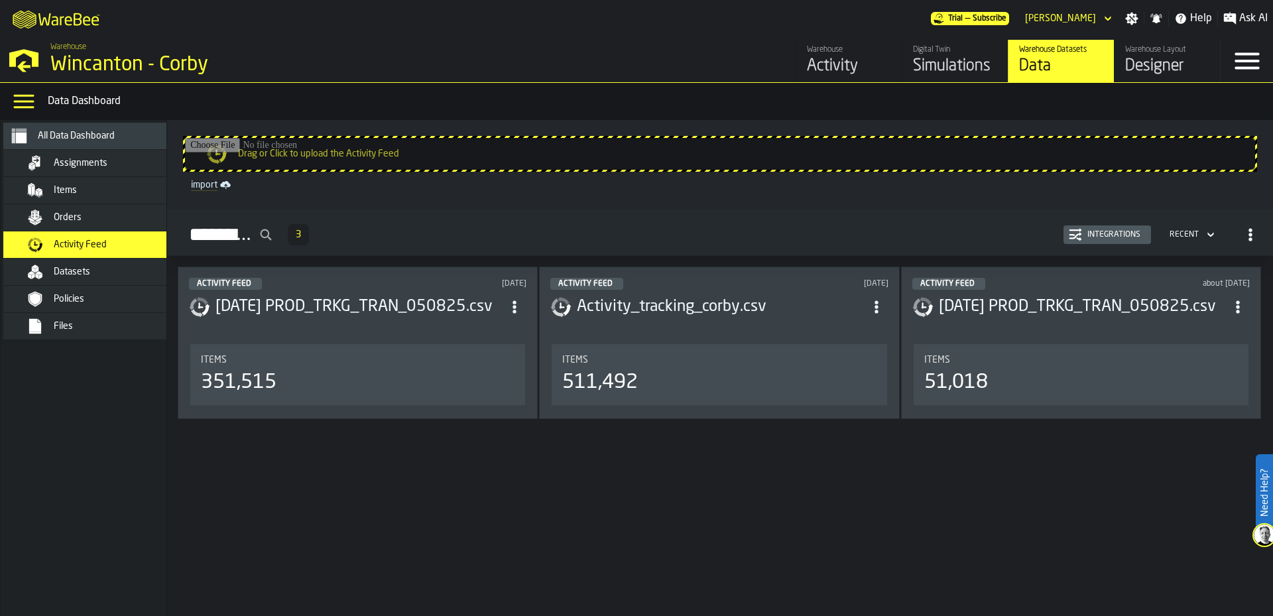
click at [94, 264] on div "Datasets" at bounding box center [96, 272] width 186 height 27
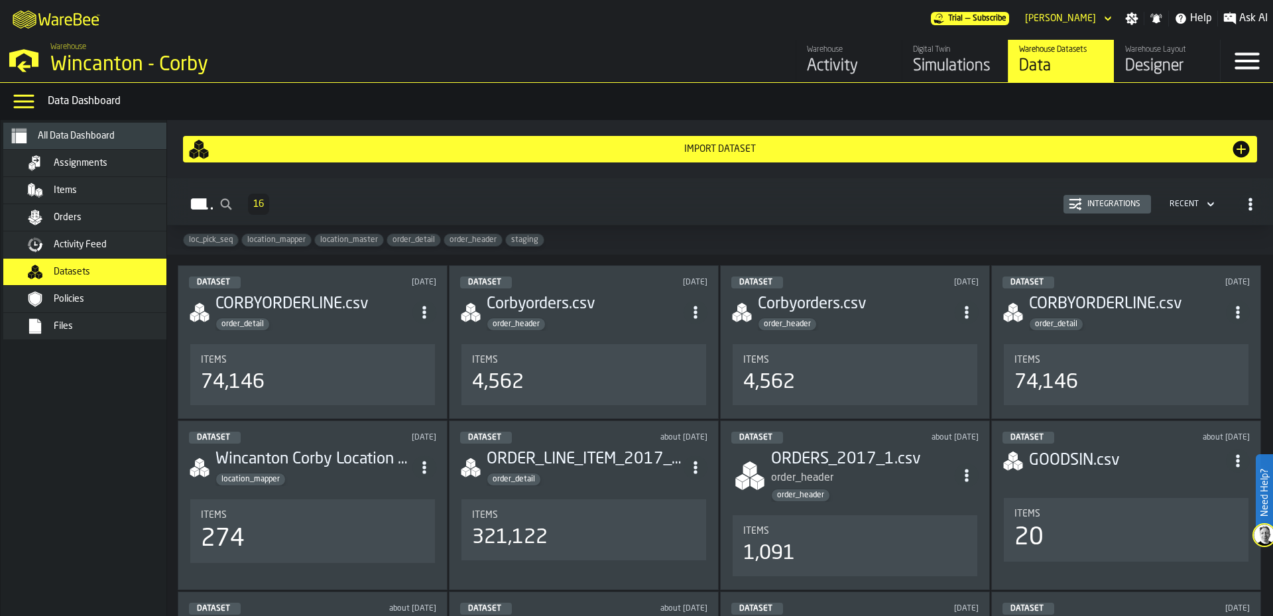
click at [769, 145] on div "Import Dataset" at bounding box center [720, 149] width 1021 height 11
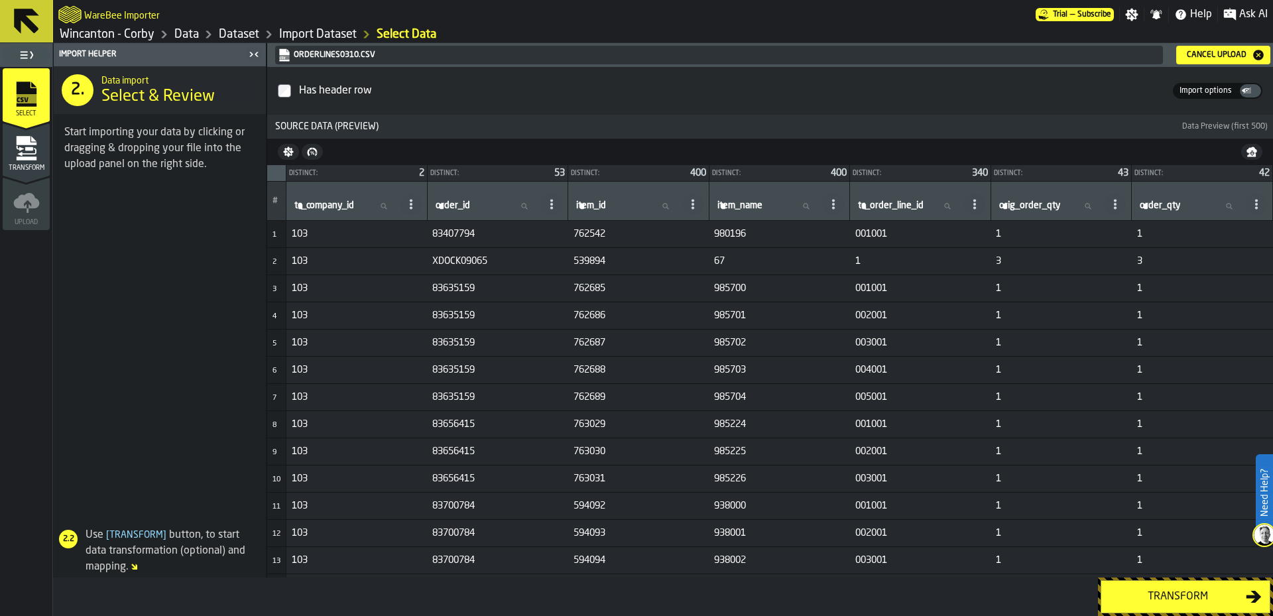
click at [1157, 595] on div "Transform" at bounding box center [1177, 597] width 137 height 16
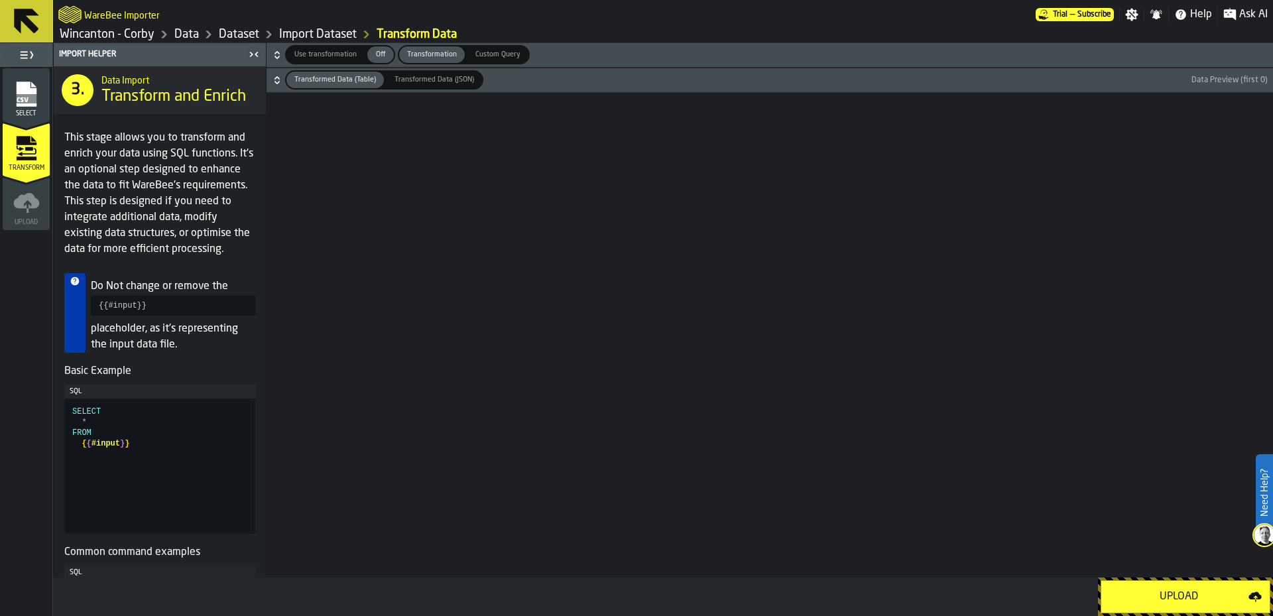
click at [326, 57] on span "Use transformation" at bounding box center [325, 54] width 73 height 11
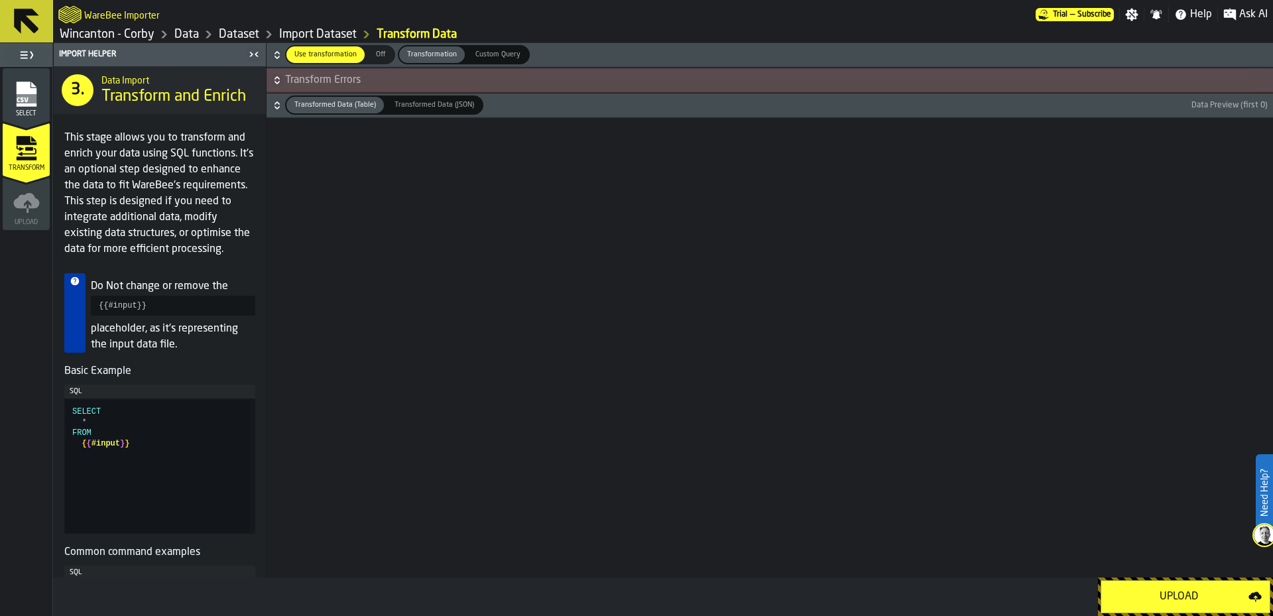
click at [366, 72] on span "Transform Errors" at bounding box center [777, 80] width 985 height 16
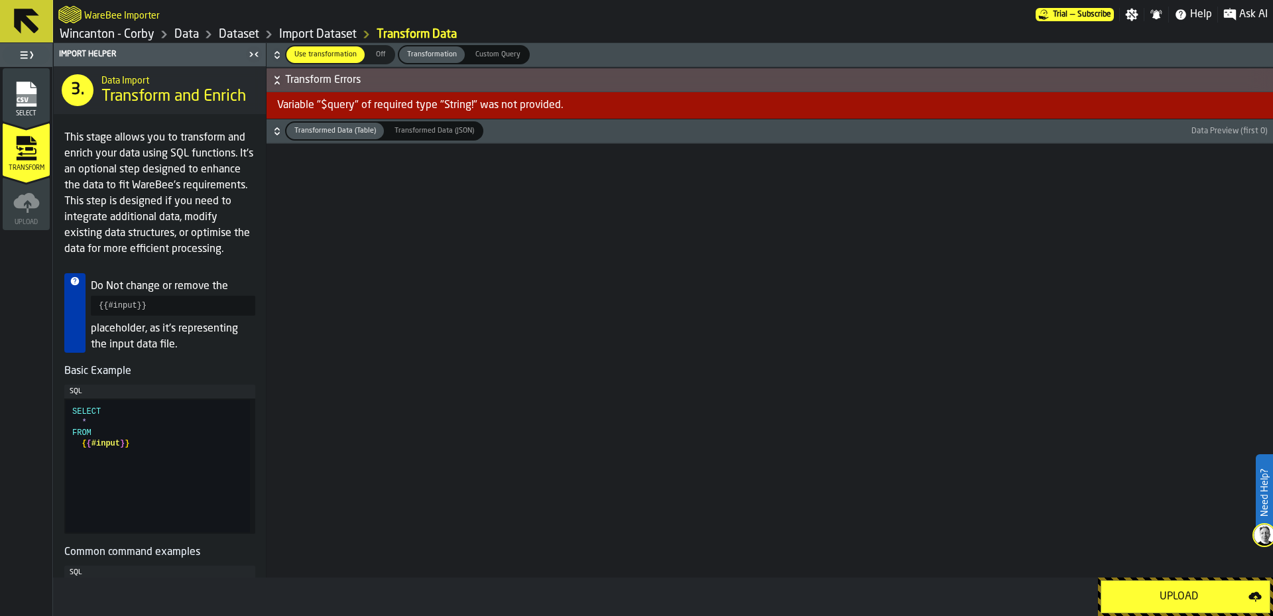
click at [379, 51] on span "Off" at bounding box center [380, 54] width 21 height 11
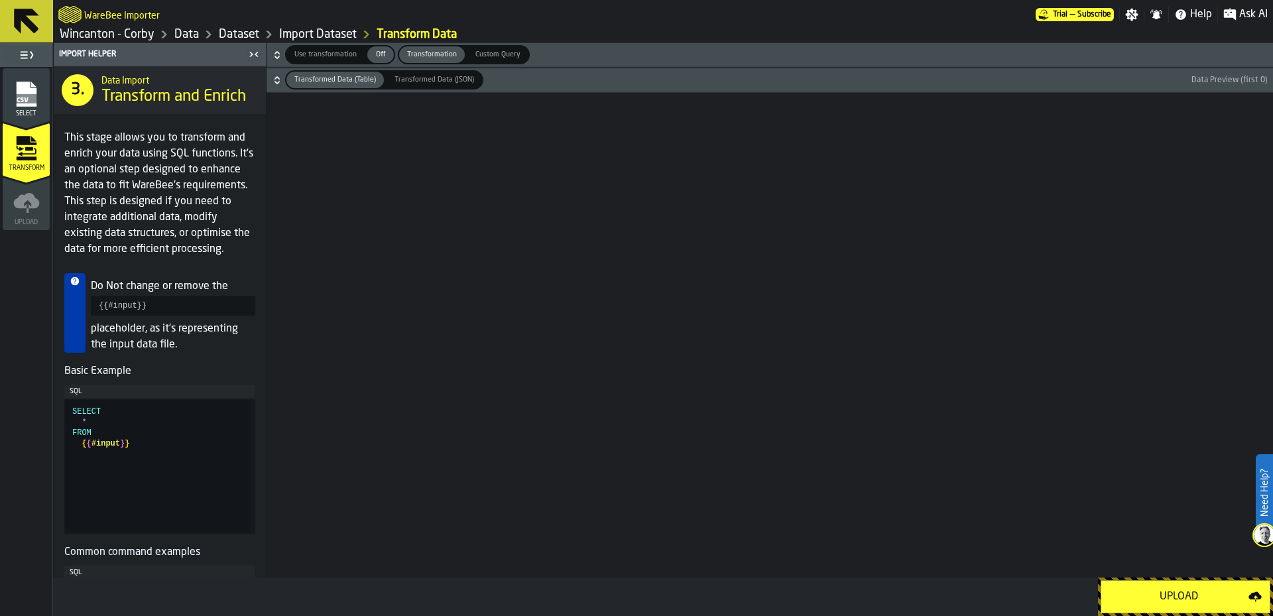
click at [487, 52] on span "Custom Query" at bounding box center [498, 54] width 56 height 11
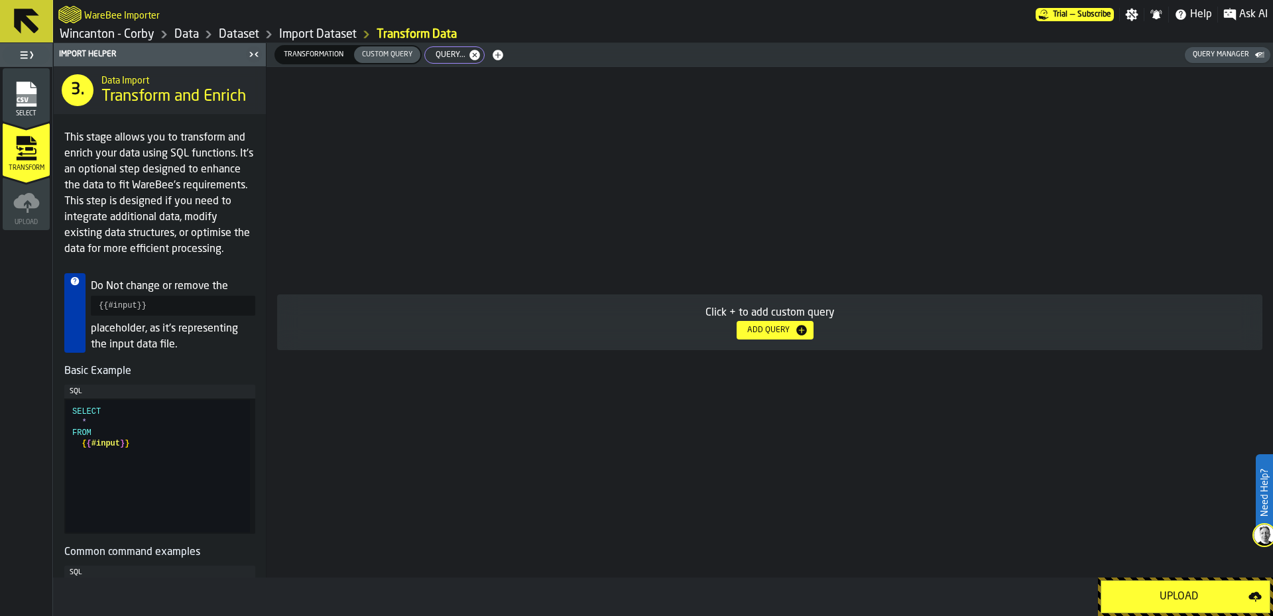
click at [758, 329] on div "Add Query" at bounding box center [768, 330] width 53 height 9
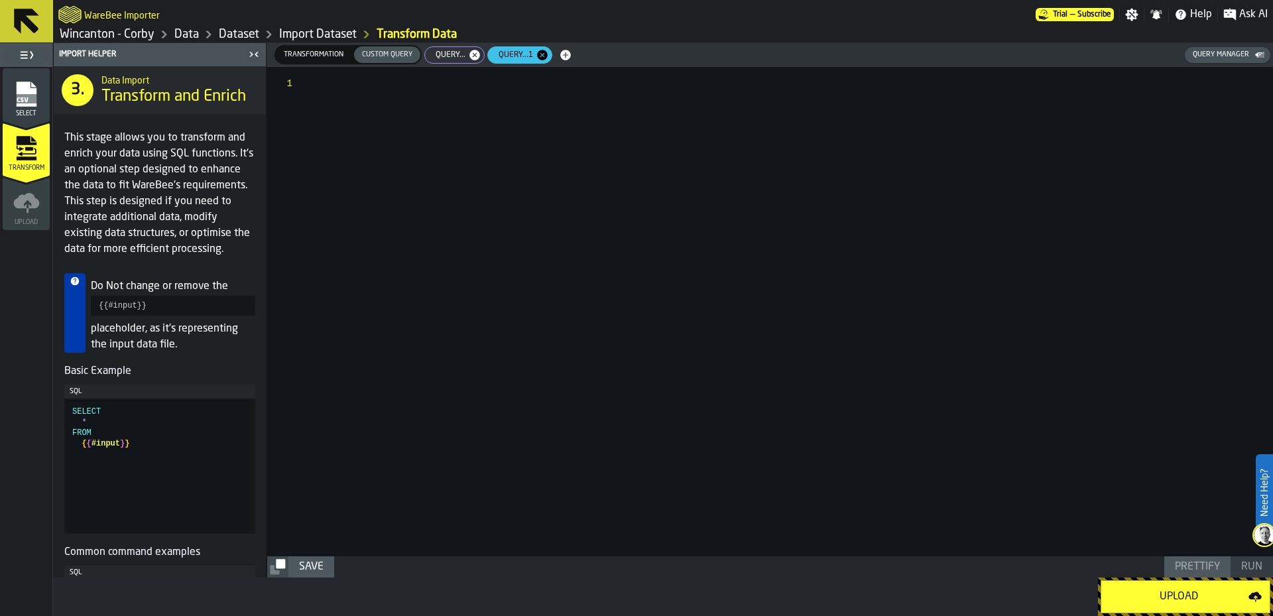
click at [539, 57] on icon "button-" at bounding box center [542, 55] width 11 height 11
click at [475, 54] on icon "button-" at bounding box center [474, 55] width 11 height 11
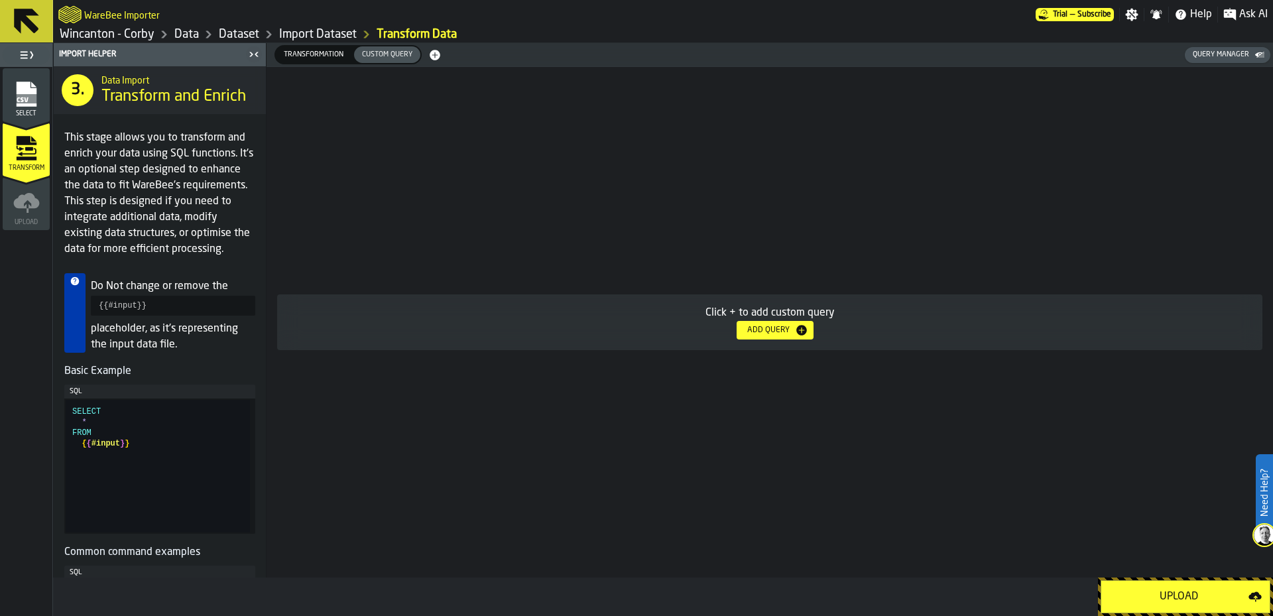
click at [319, 59] on span "Transformation" at bounding box center [314, 54] width 70 height 11
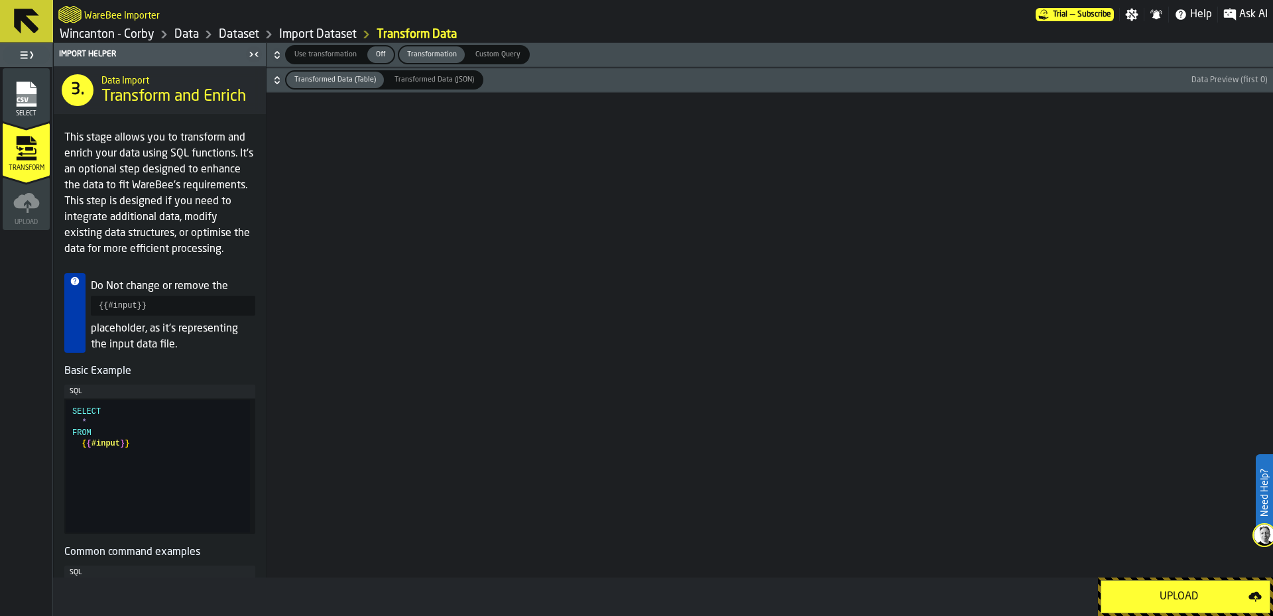
click at [582, 301] on div "Use transformation Use transformation Off Off Transformation Transformation Cus…" at bounding box center [770, 310] width 1007 height 534
click at [1182, 604] on div "Upload" at bounding box center [1178, 597] width 139 height 16
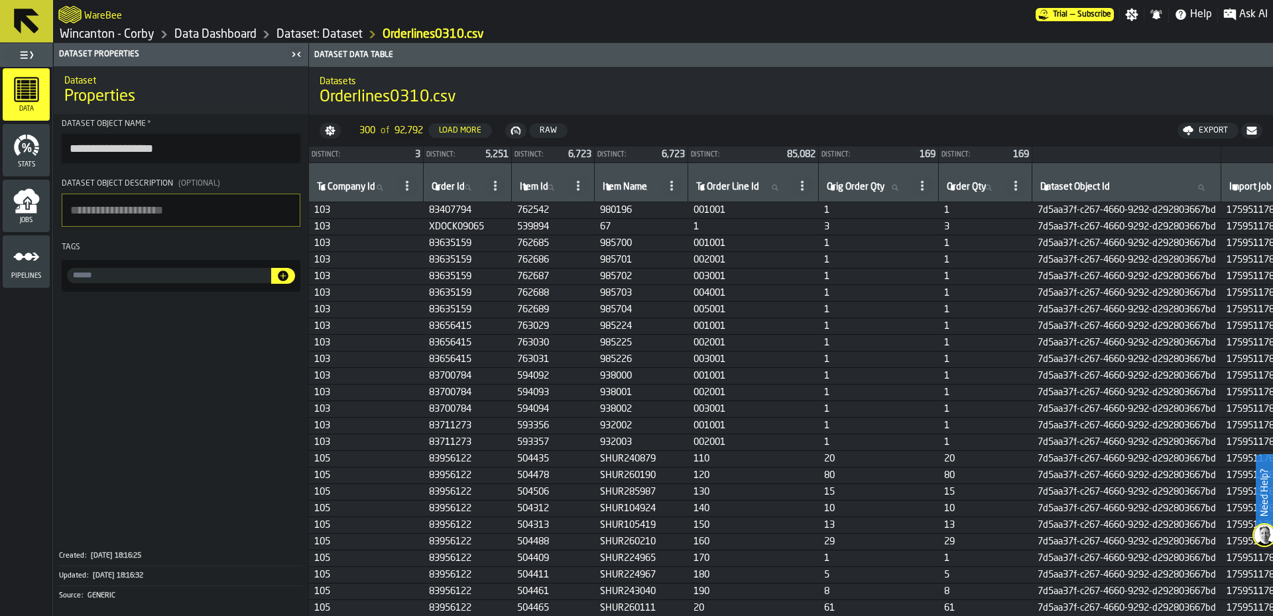
click at [29, 275] on span "Pipelines" at bounding box center [26, 276] width 47 height 7
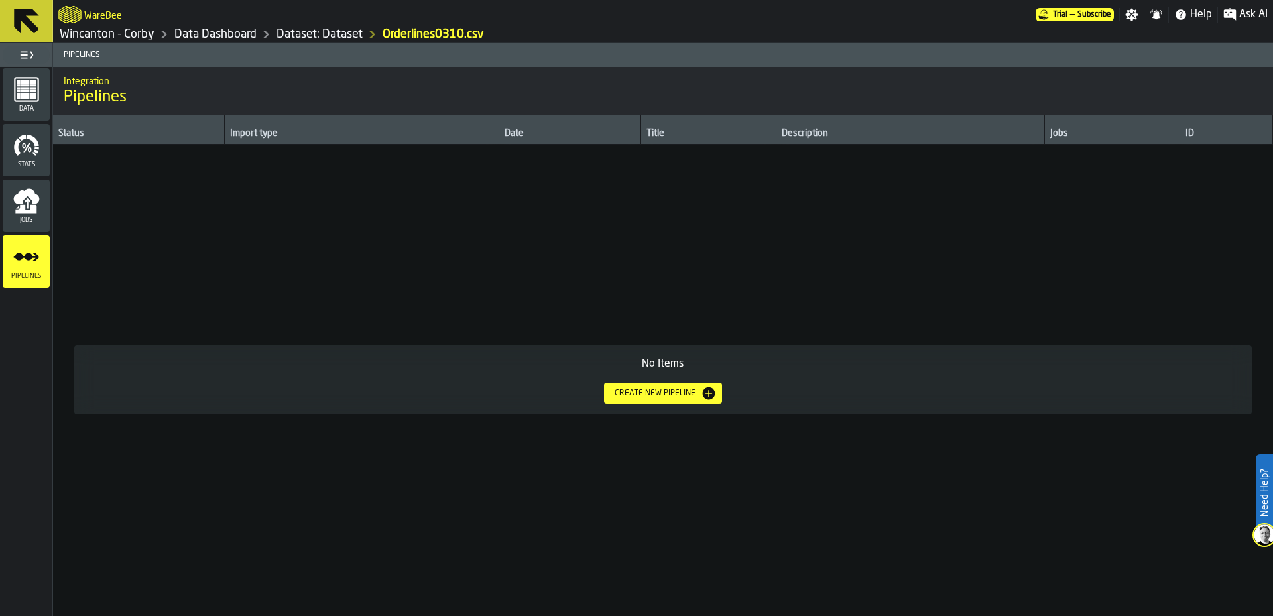
click at [36, 208] on icon "menu Jobs" at bounding box center [25, 209] width 21 height 9
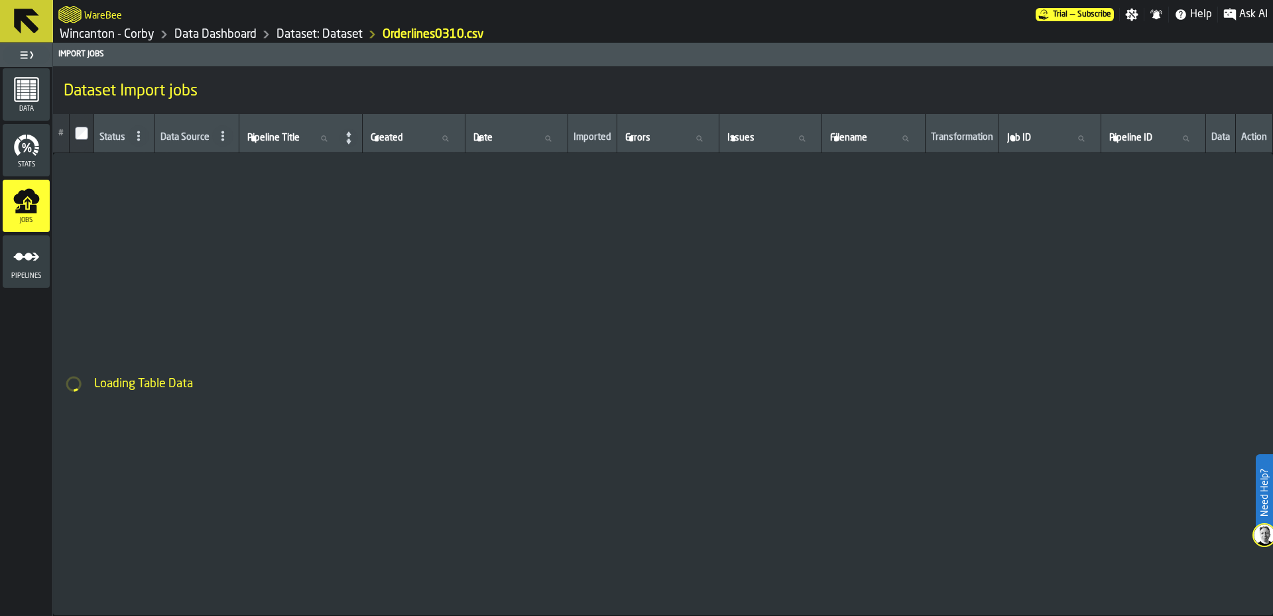
click at [31, 163] on span "Stats" at bounding box center [26, 164] width 47 height 7
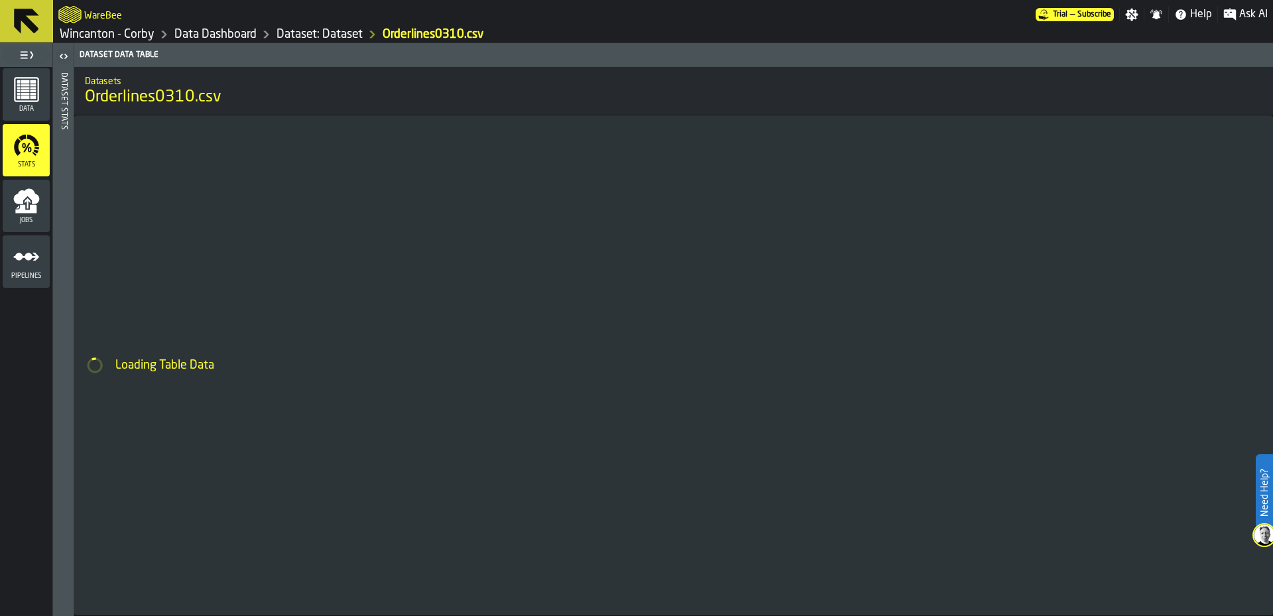
click at [336, 34] on link "Dataset: Dataset" at bounding box center [320, 34] width 86 height 15
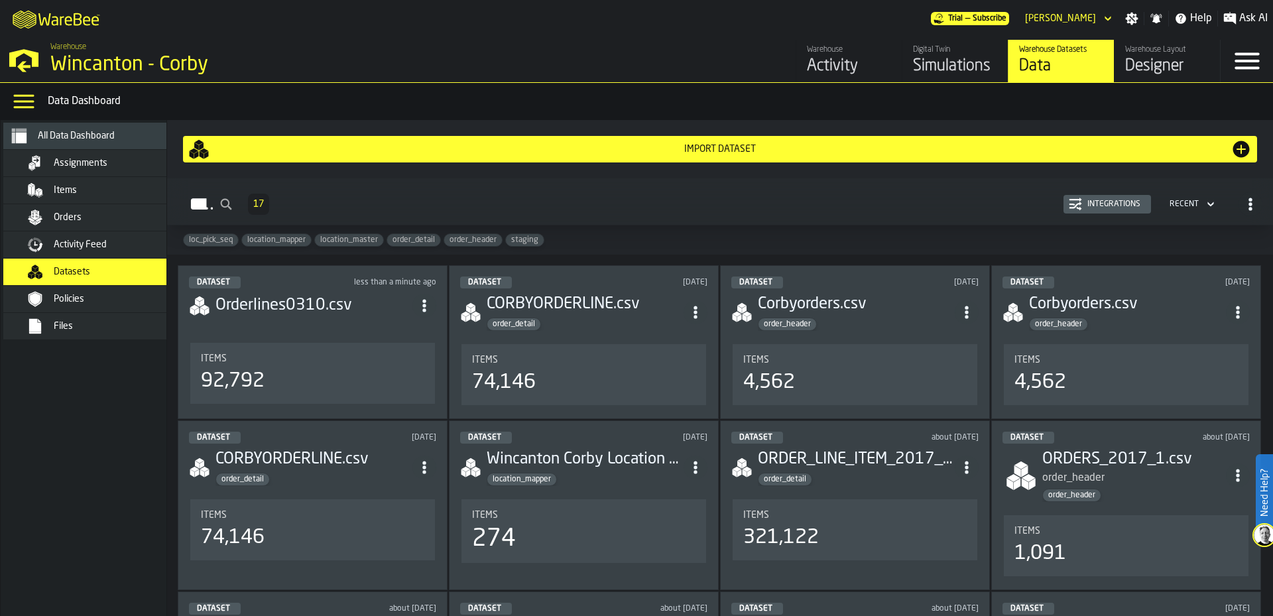
click at [97, 425] on nav "All Data Dashboard Assignments Items Orders Activity Feed Datasets Policies Fil…" at bounding box center [96, 368] width 191 height 496
click at [92, 144] on div "All Data Dashboard" at bounding box center [96, 136] width 175 height 16
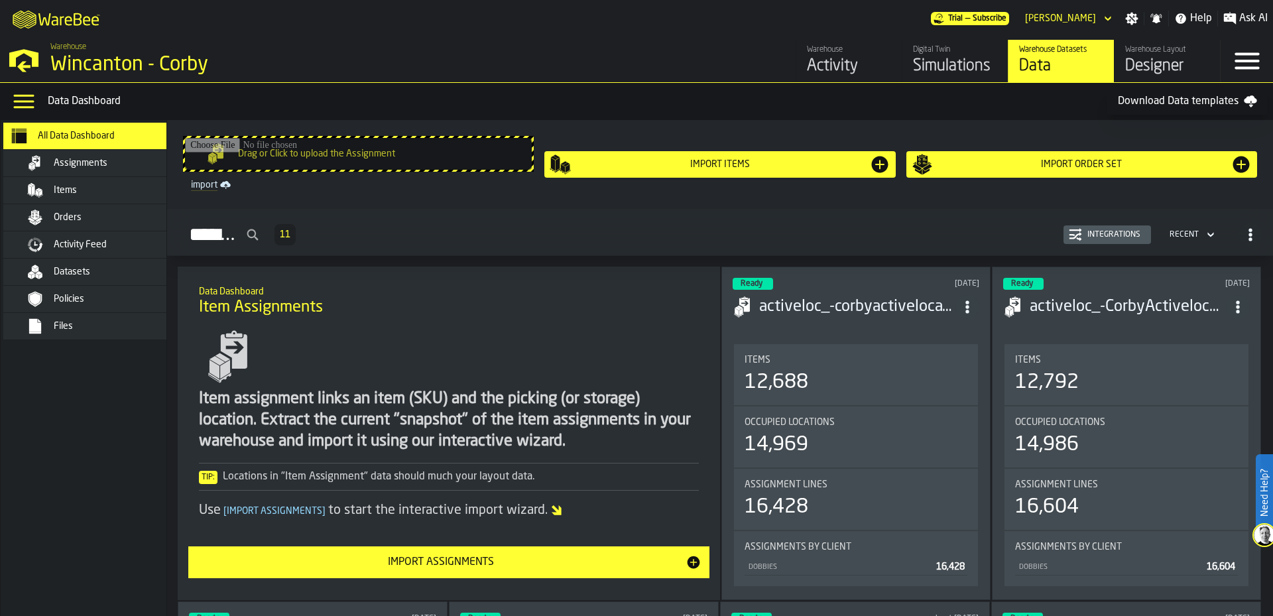
click at [26, 106] on icon "button-toggle-Data Menu" at bounding box center [24, 101] width 27 height 27
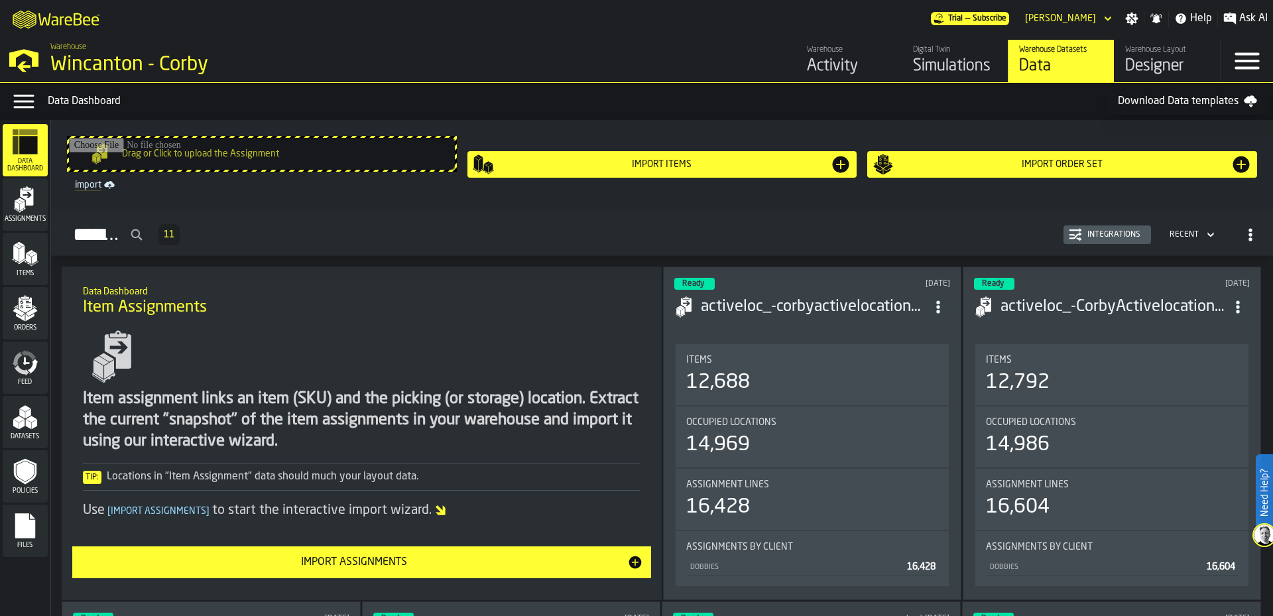
click at [26, 106] on icon "button-toggle-Data Menu" at bounding box center [24, 101] width 27 height 27
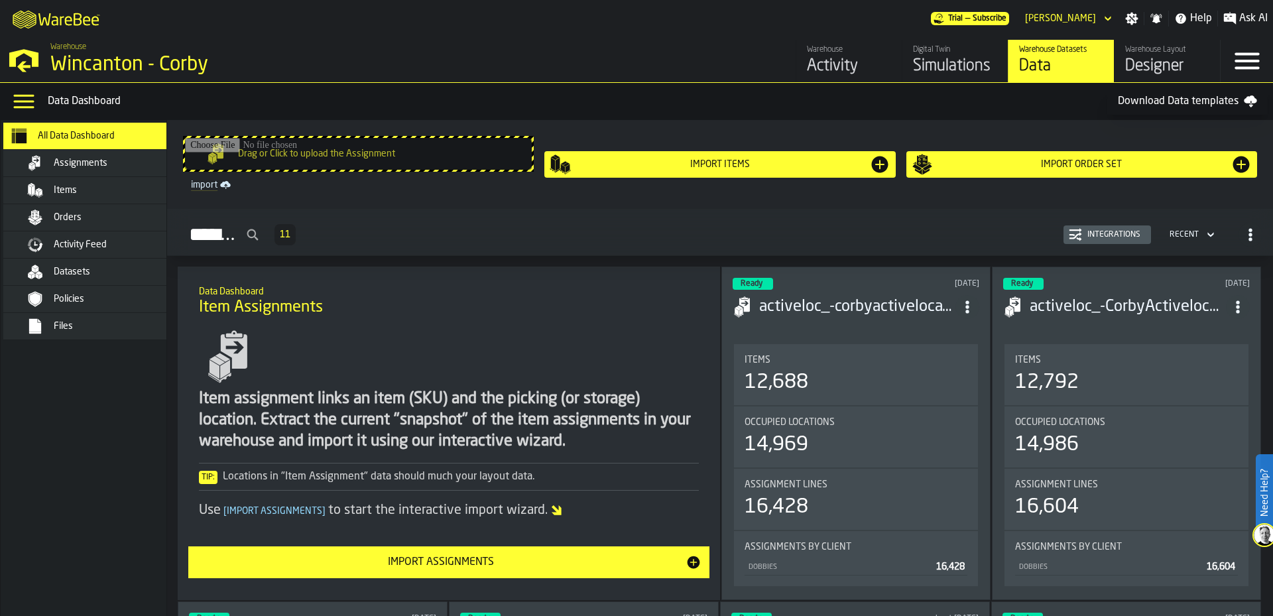
click at [1126, 239] on div "Integrations" at bounding box center [1114, 234] width 64 height 9
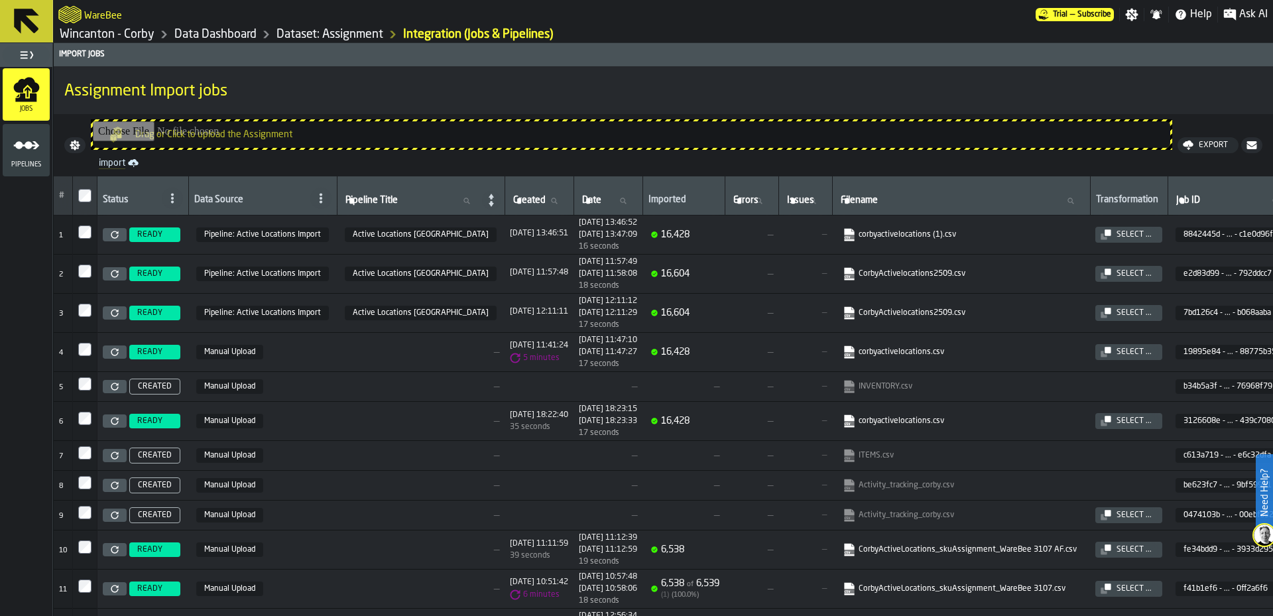
click at [21, 161] on span "Pipelines" at bounding box center [26, 164] width 47 height 7
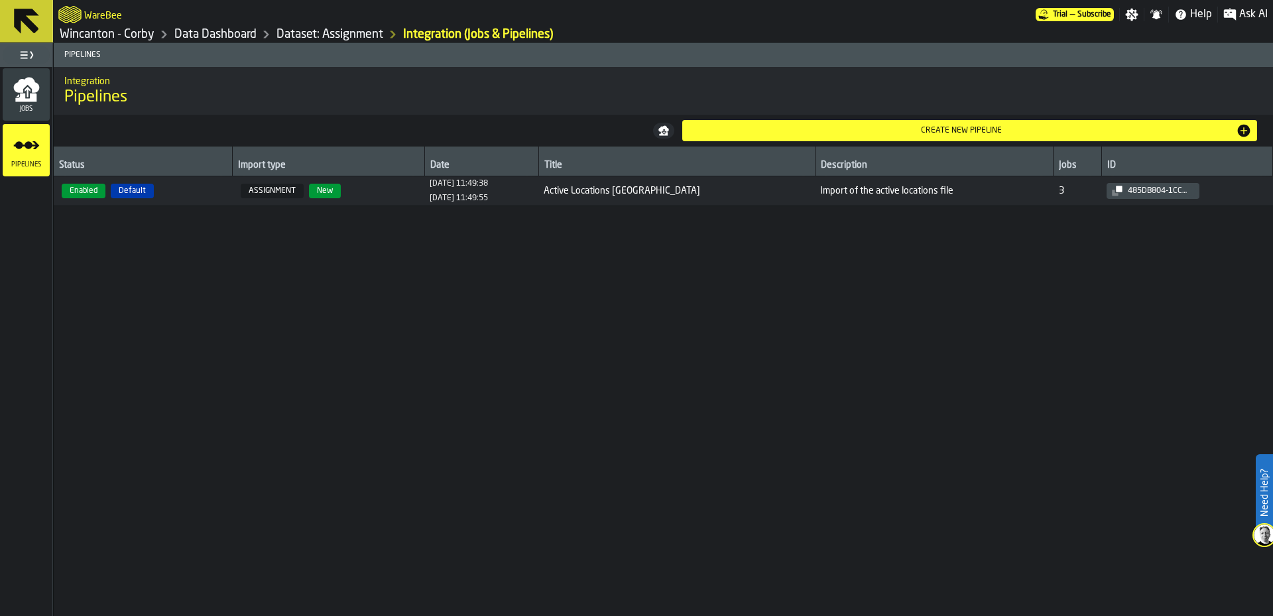
click at [27, 325] on div "Jobs Pipelines" at bounding box center [26, 341] width 52 height 549
click at [415, 315] on div "Status Import type Date Title Description Jobs ID Enabled Default ASSIGNMENT Ne…" at bounding box center [663, 381] width 1219 height 469
